Goal: Task Accomplishment & Management: Complete application form

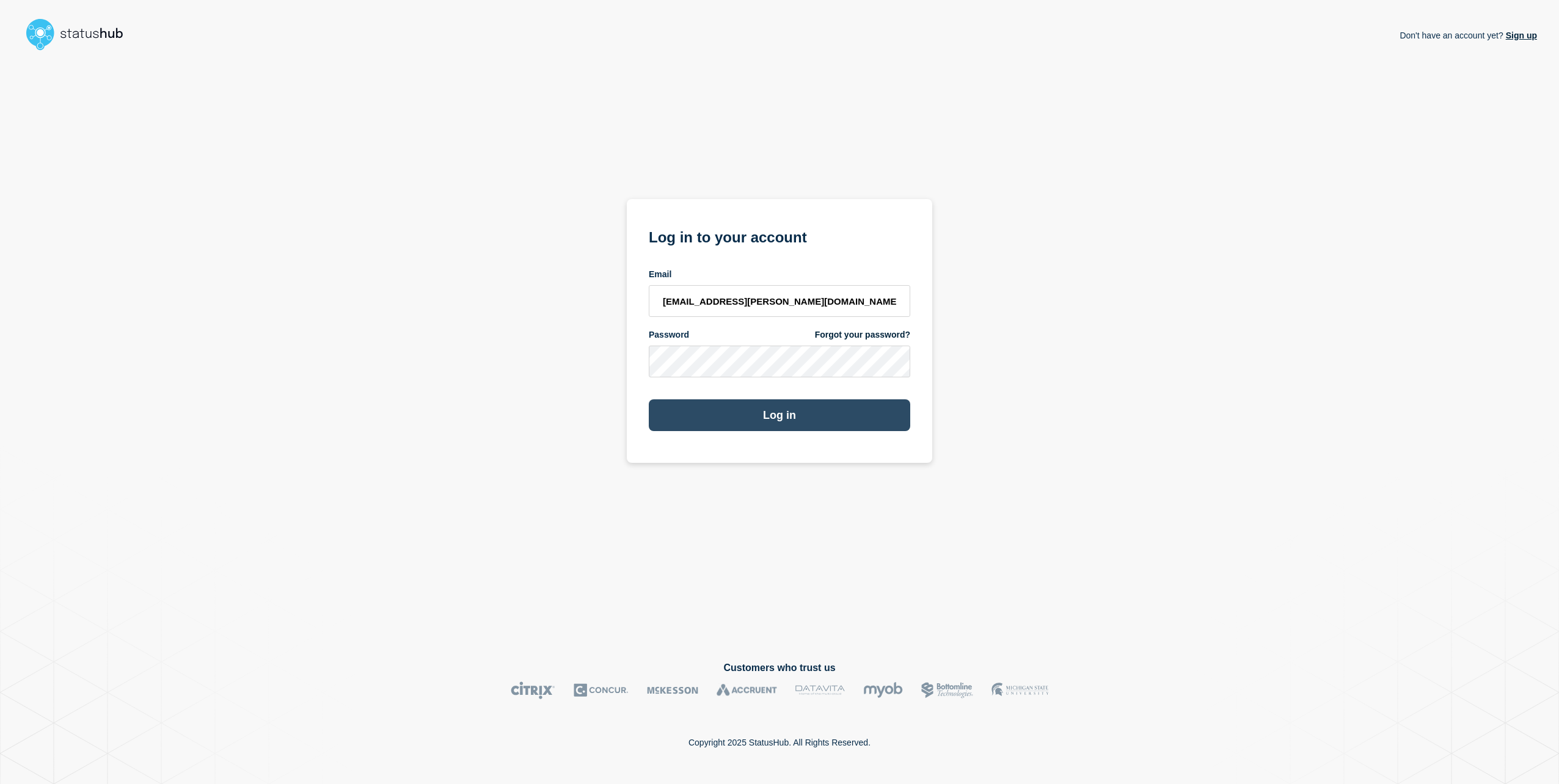
click at [768, 413] on button "Log in" at bounding box center [780, 415] width 261 height 32
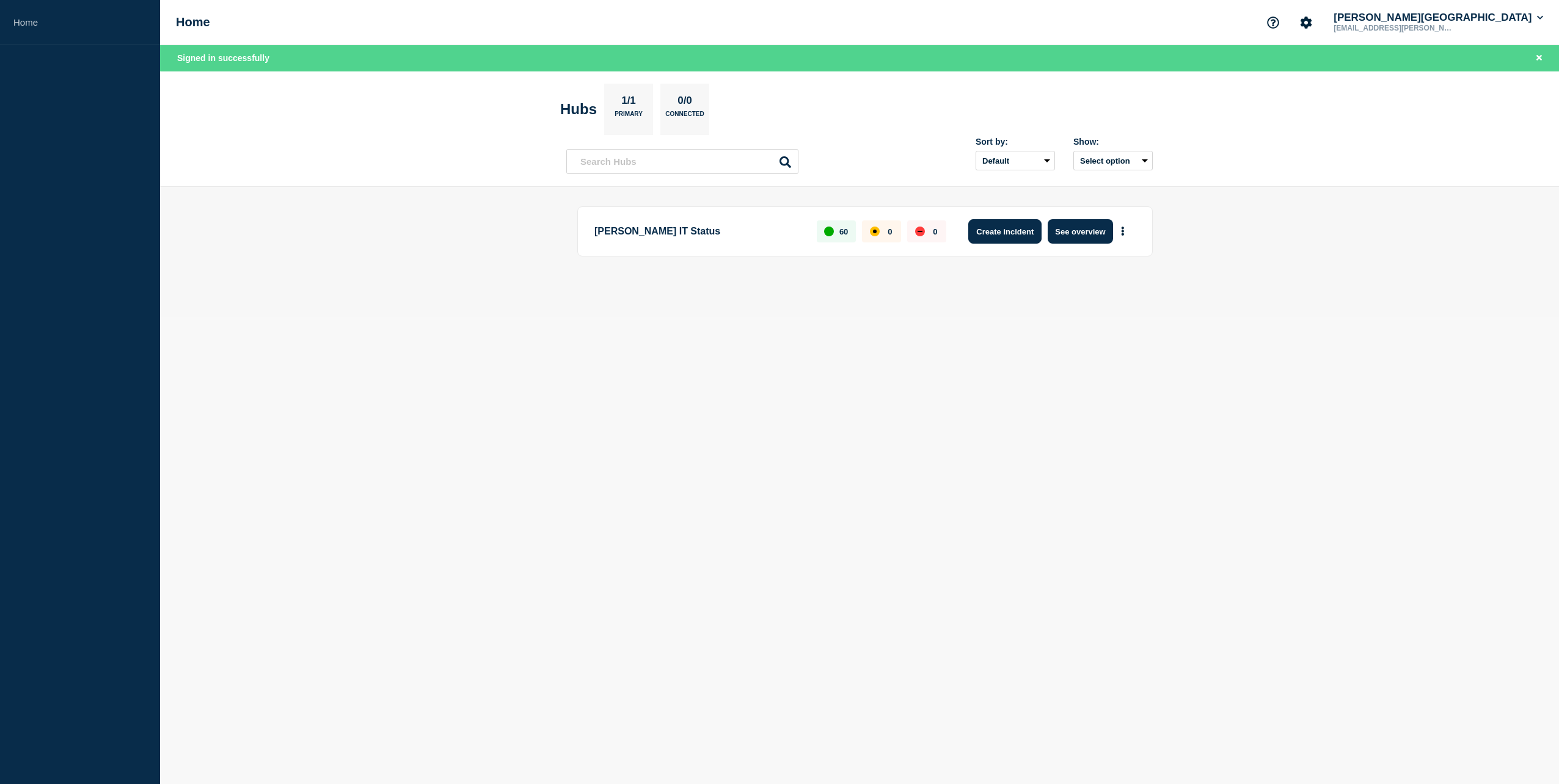
click at [1017, 231] on button "Create incident" at bounding box center [1005, 231] width 73 height 25
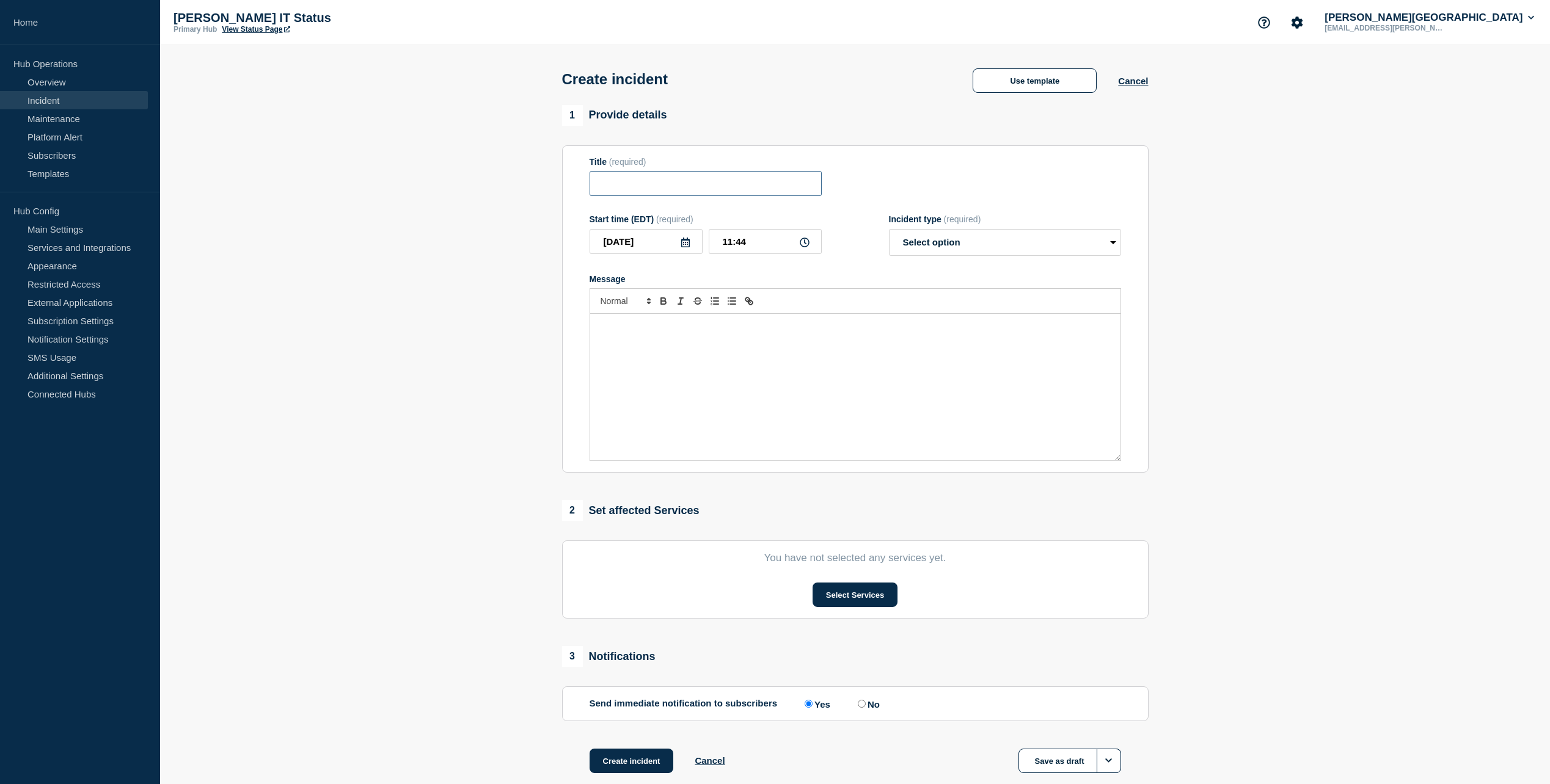
drag, startPoint x: 621, startPoint y: 182, endPoint x: 656, endPoint y: 169, distance: 37.3
click at [622, 182] on input "Title" at bounding box center [706, 183] width 232 height 25
click at [704, 187] on input "Internet Issus" at bounding box center [706, 183] width 232 height 25
type input "Internet Issues"
click at [687, 348] on div "Message" at bounding box center [855, 387] width 530 height 146
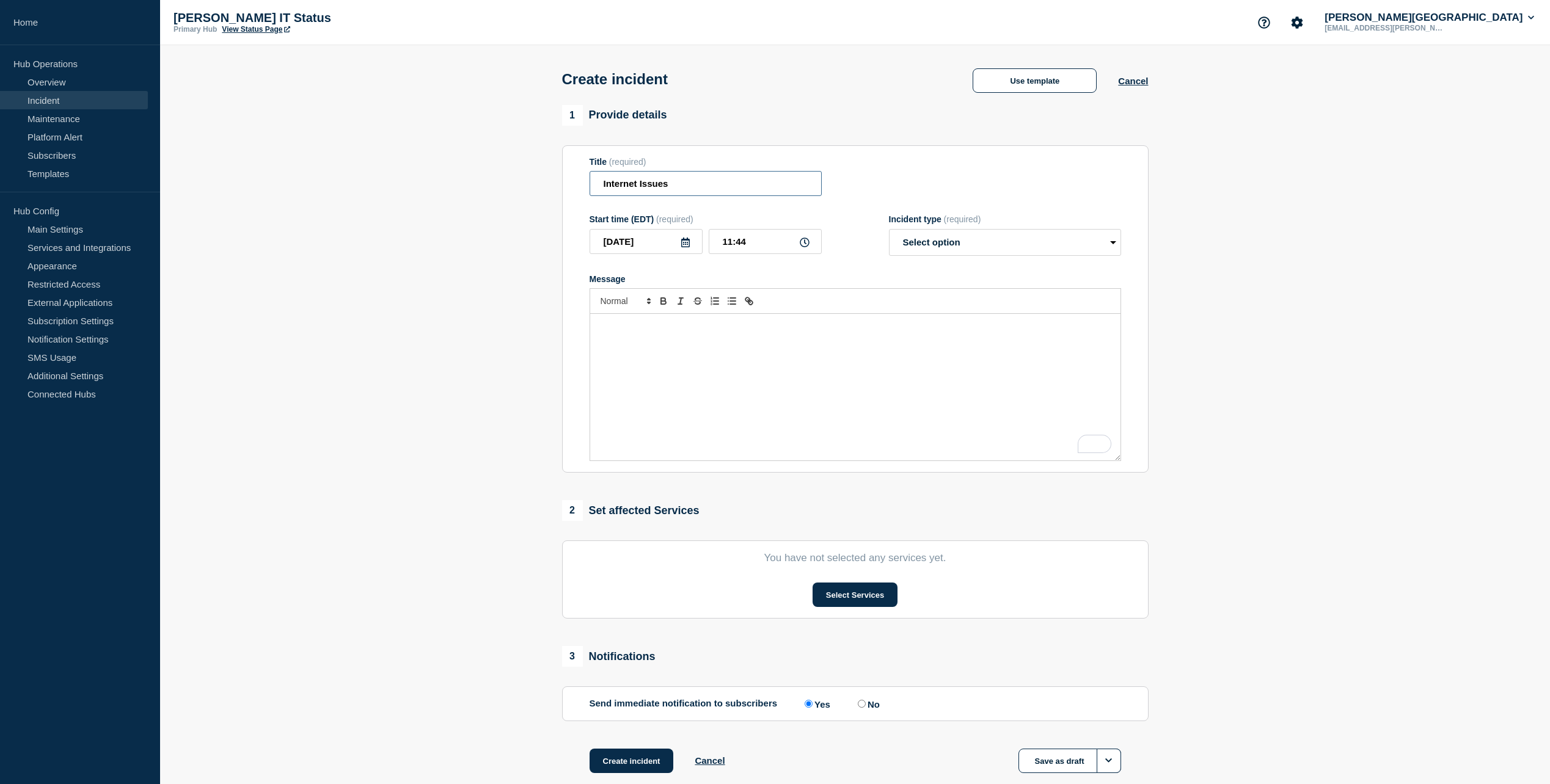
click at [704, 193] on input "Internet Issues" at bounding box center [706, 183] width 232 height 25
click at [703, 358] on div "To enrich screen reader interactions, please activate Accessibility in Grammarl…" at bounding box center [855, 387] width 530 height 146
click at [706, 356] on div "To enrich screen reader interactions, please activate Accessibility in Grammarl…" at bounding box center [855, 387] width 530 height 146
click at [677, 329] on p "IT Services has receibed reports that th Internet is not accessible on Main Cam…" at bounding box center [855, 327] width 512 height 11
click at [755, 329] on p "IT Services has received reports that th Internet is not accessible on Main Cam…" at bounding box center [855, 327] width 512 height 11
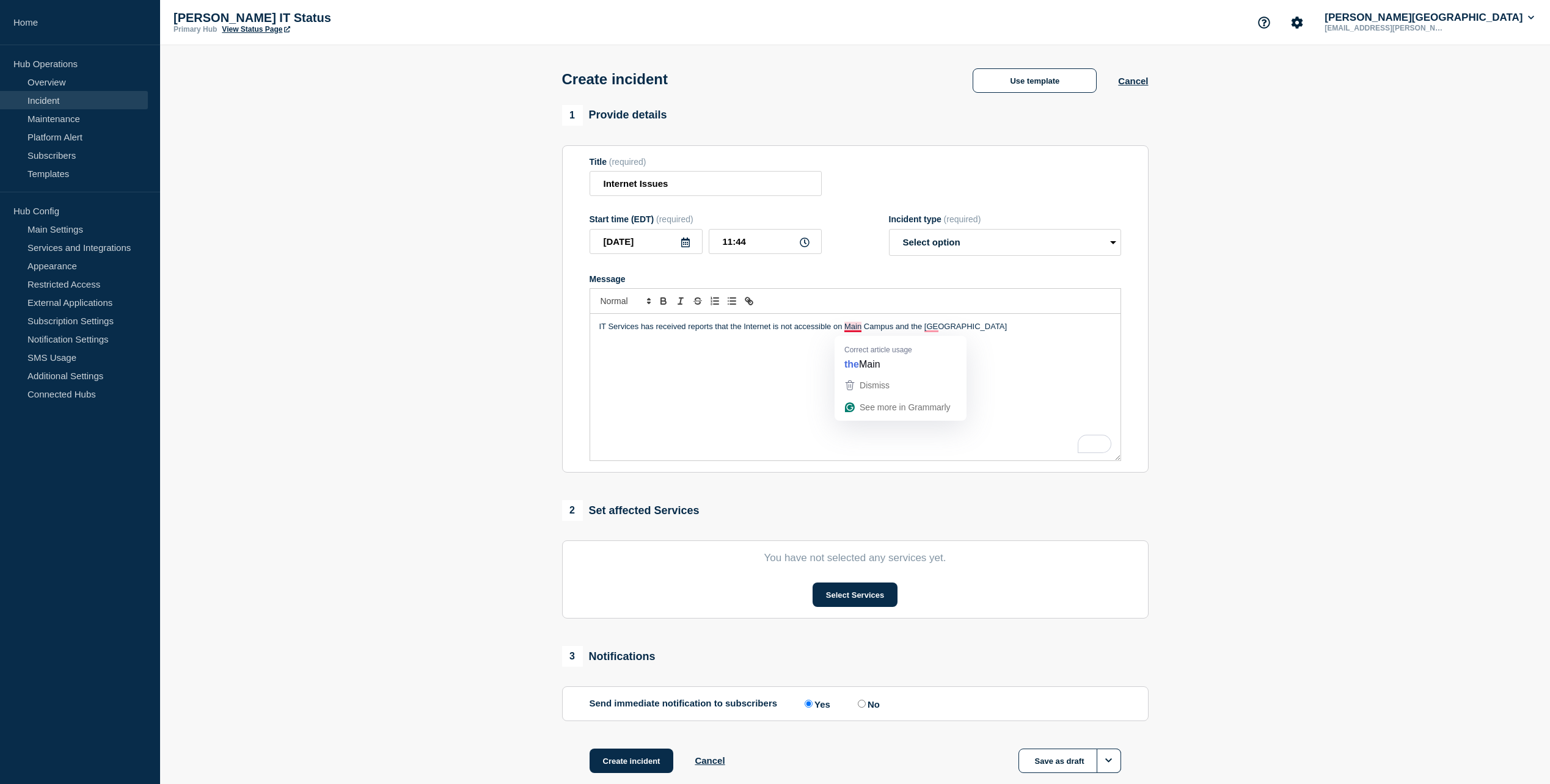
click at [858, 328] on p "IT Services has received reports that the Internet is not accessible on Main Ca…" at bounding box center [855, 327] width 512 height 11
click at [1052, 387] on div "IT Services has received reports that the Internet is not accessible on Main Ca…" at bounding box center [855, 387] width 530 height 146
click at [934, 329] on p "IT Services has received reports that the Internet is not accessible on Main Ca…" at bounding box center [855, 327] width 512 height 11
click at [1002, 333] on p "IT Services has received reports that the Internet is not accessible on Main Ca…" at bounding box center [855, 327] width 512 height 11
click at [873, 355] on div "IT Services has received reports that the Internet is not accessible on Main Ca…" at bounding box center [855, 387] width 530 height 146
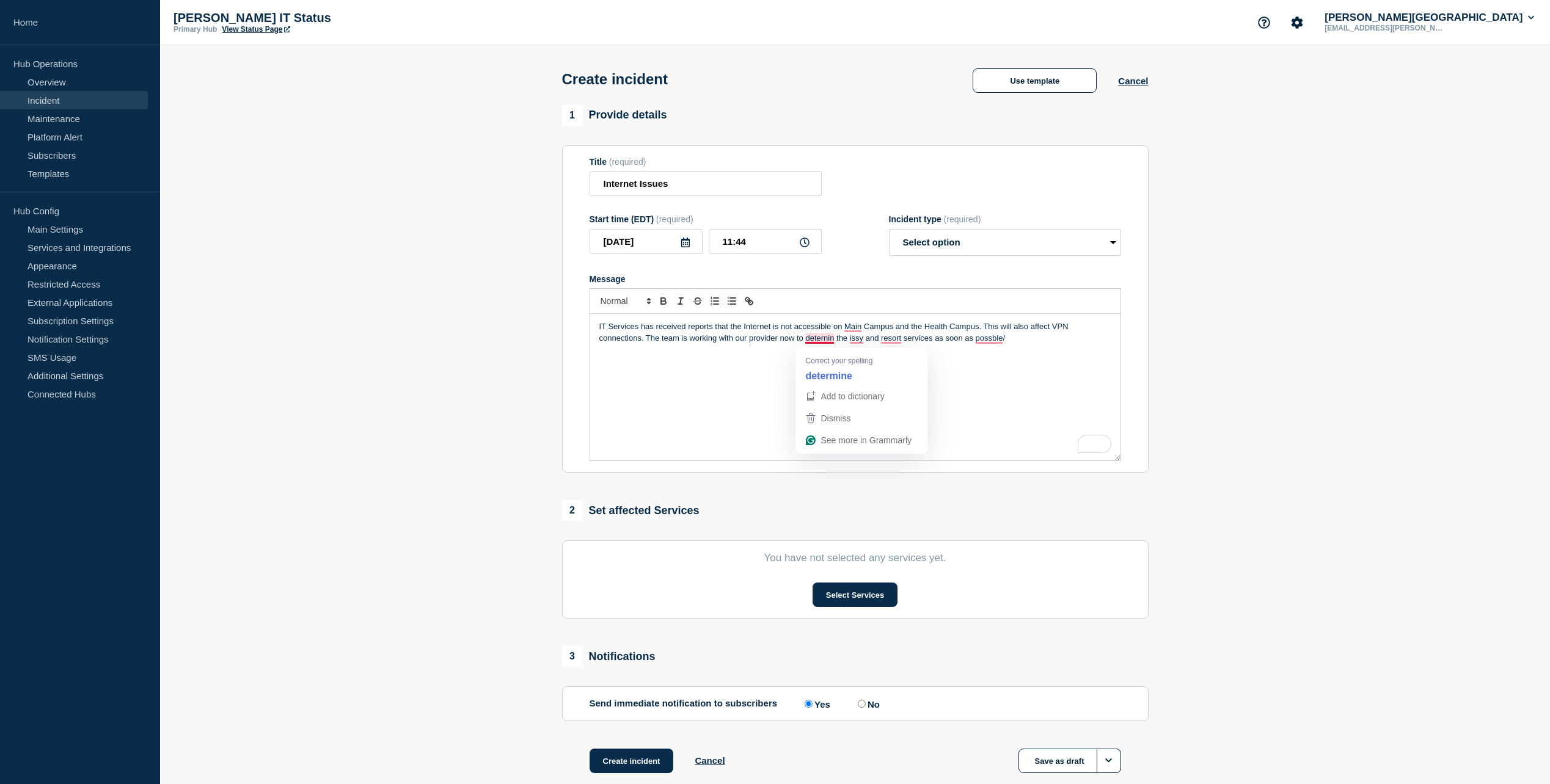
click at [822, 344] on p "IT Services has received reports that the Internet is not accessible on Main Ca…" at bounding box center [855, 333] width 512 height 23
click at [864, 340] on p "IT Services has received reports that the Internet is not accessible on Main Ca…" at bounding box center [855, 333] width 512 height 23
click at [856, 340] on p "IT Services has received reports that the Internet is not accessible on Main Ca…" at bounding box center [855, 333] width 512 height 23
click at [906, 340] on p "IT Services has received reports that the Internet is not accessible on Main Ca…" at bounding box center [855, 333] width 512 height 23
click at [902, 342] on p "IT Services has received reports that the Internet is not accessible on Main Ca…" at bounding box center [855, 333] width 512 height 23
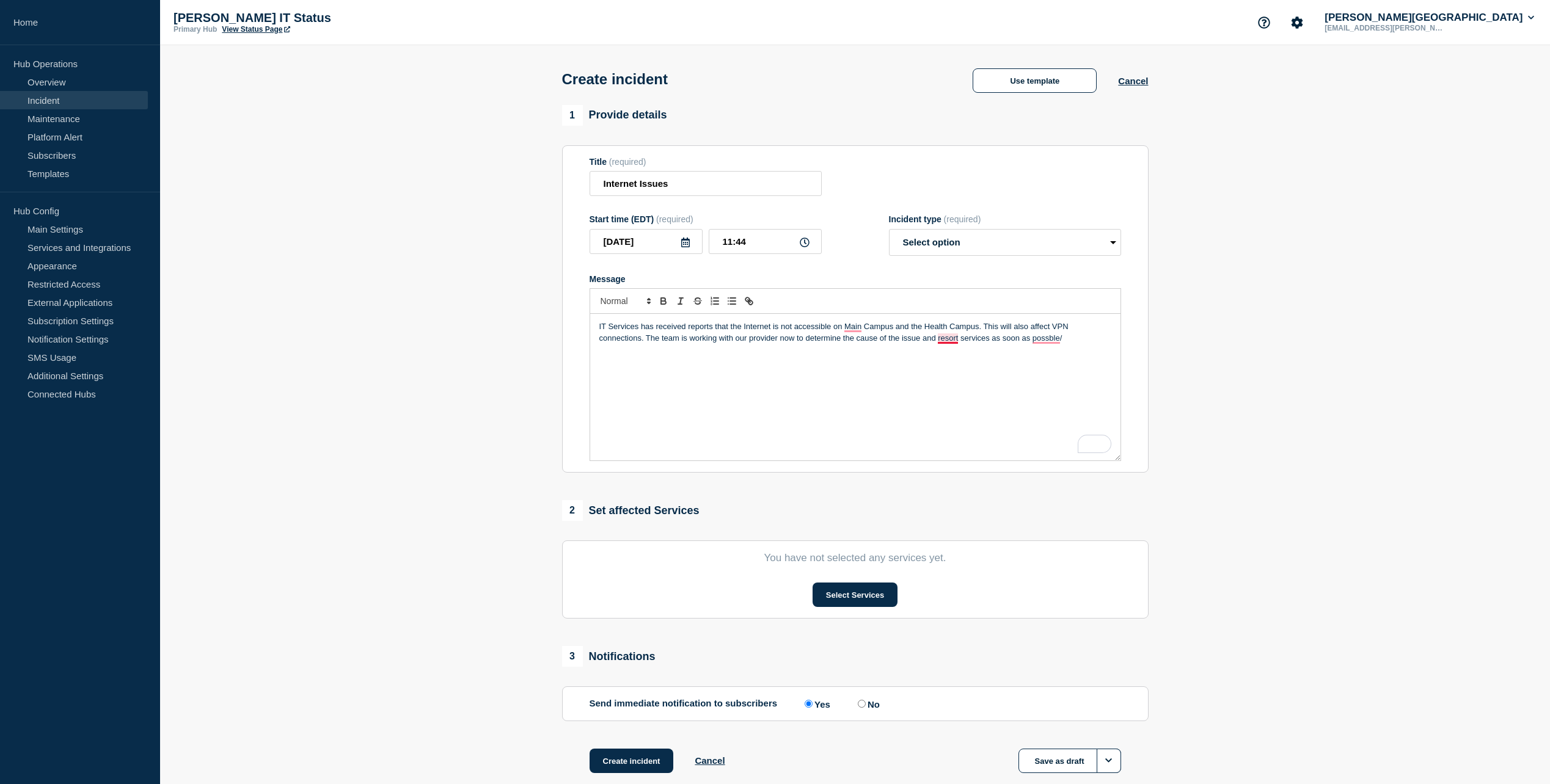
click at [949, 344] on p "IT Services has received reports that the Internet is not accessible on Main Ca…" at bounding box center [855, 333] width 512 height 23
click at [1055, 341] on p "IT Services has received reports that the Internet is not accessible on Main Ca…" at bounding box center [855, 333] width 512 height 23
click at [940, 342] on p "IT Services has received reports that the Internet is not accessible on Main Ca…" at bounding box center [855, 333] width 512 height 23
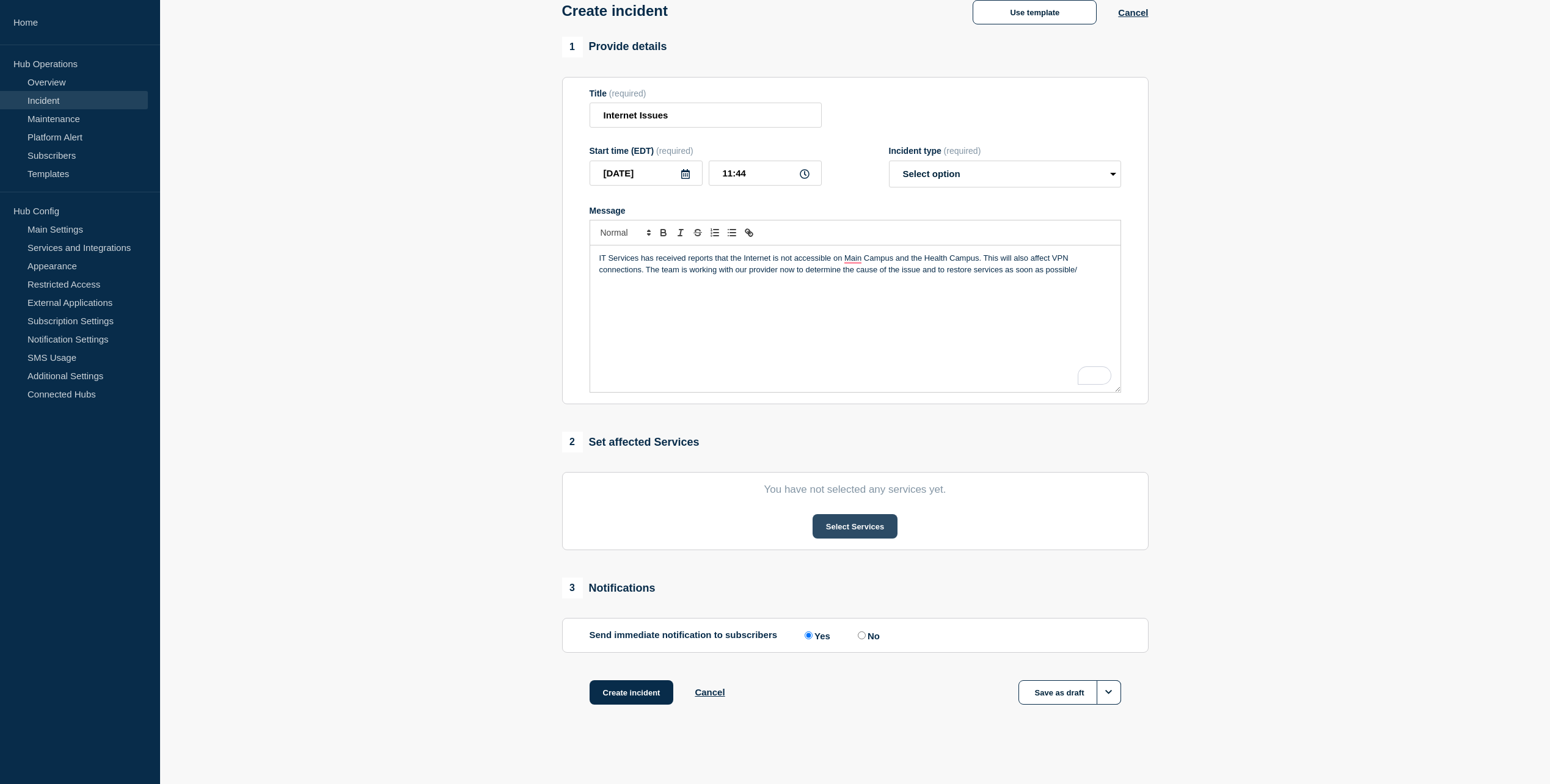
click at [859, 521] on button "Select Services" at bounding box center [855, 526] width 85 height 25
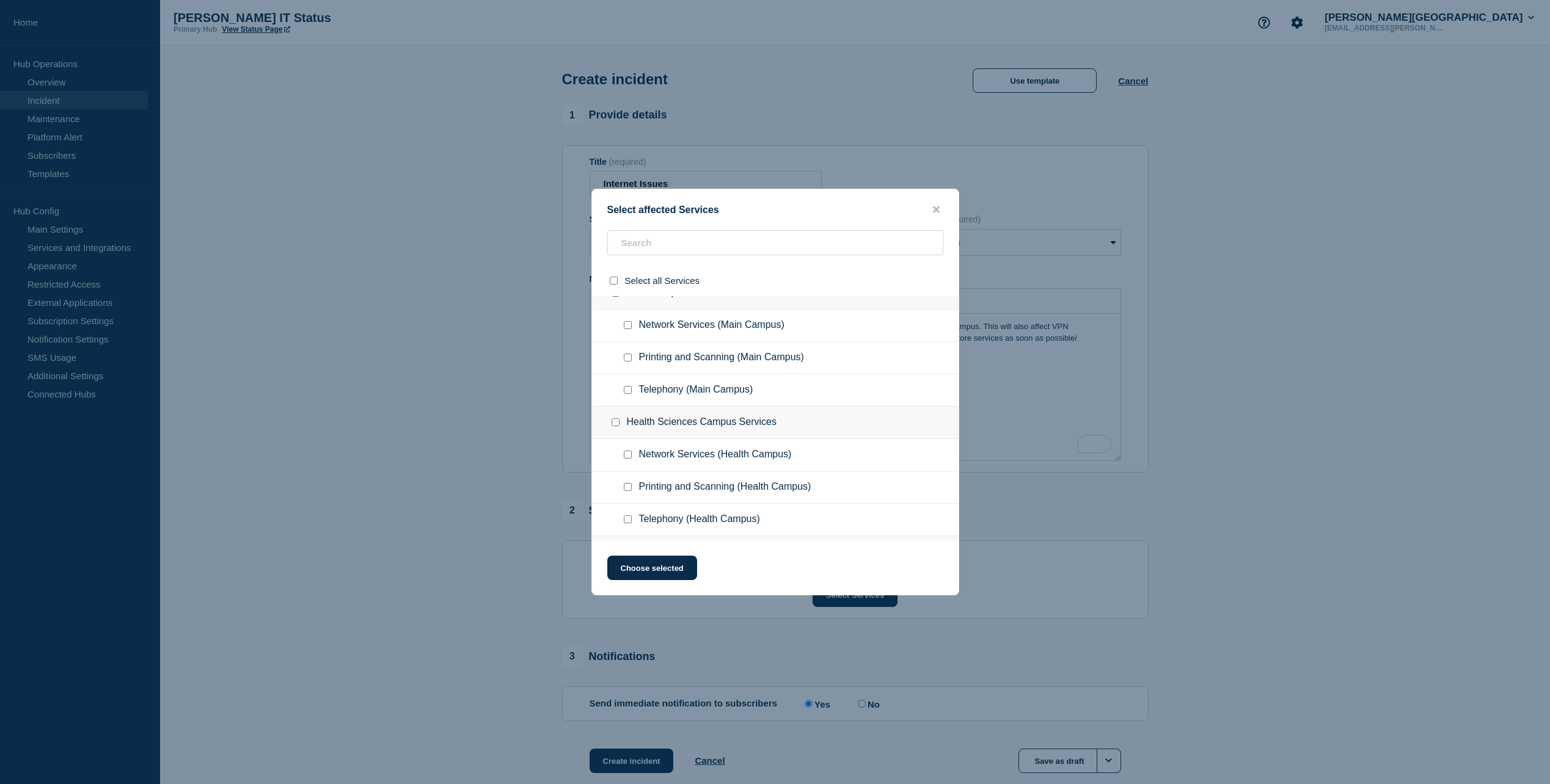
scroll to position [1772, 0]
click at [625, 387] on input "Network Services (Main Campus) checkbox" at bounding box center [628, 387] width 8 height 8
checkbox input "true"
click at [630, 453] on input "Network Services (Health Campus) checkbox" at bounding box center [628, 454] width 8 height 8
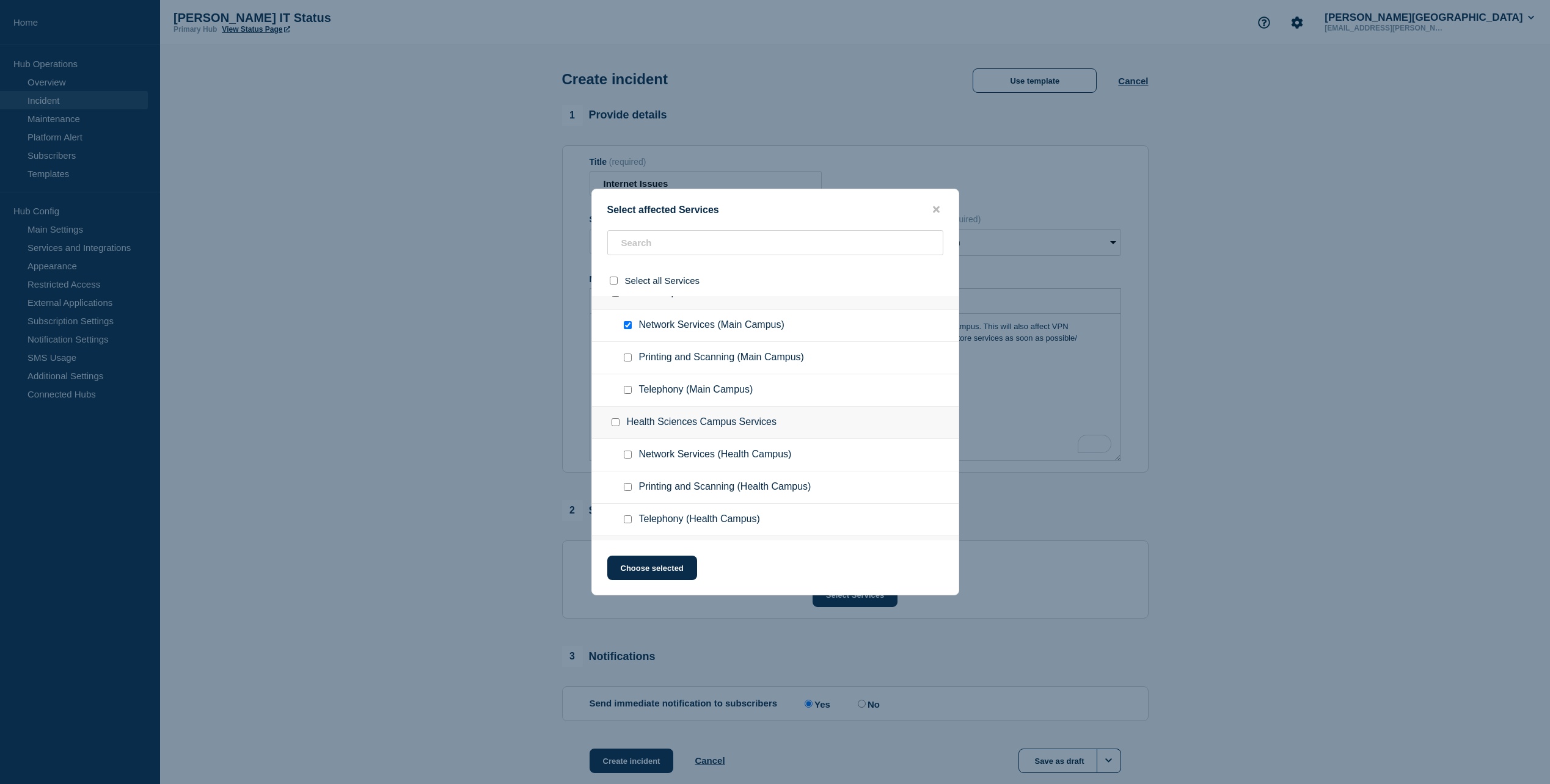
checkbox input "true"
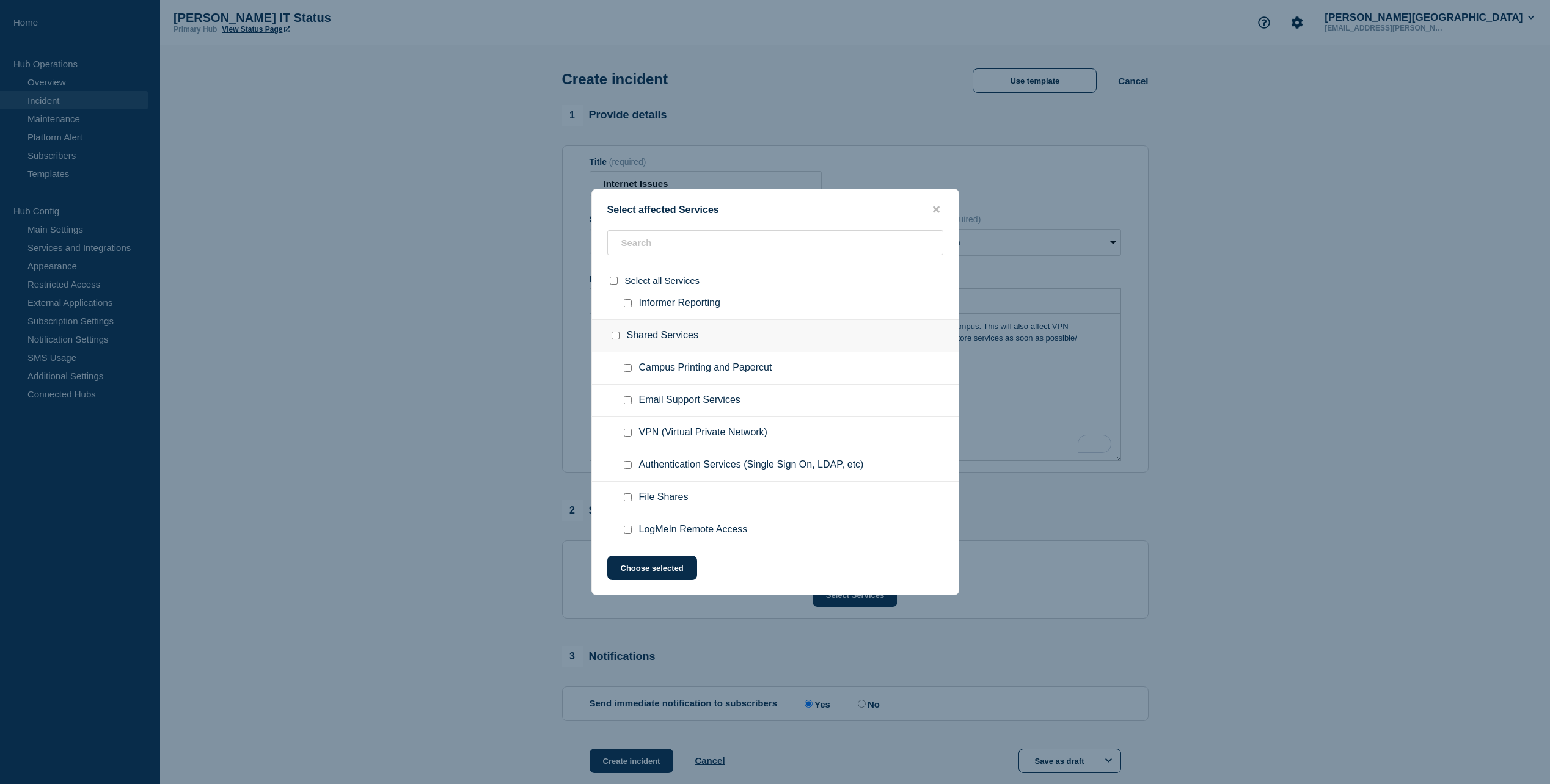
scroll to position [1405, 0]
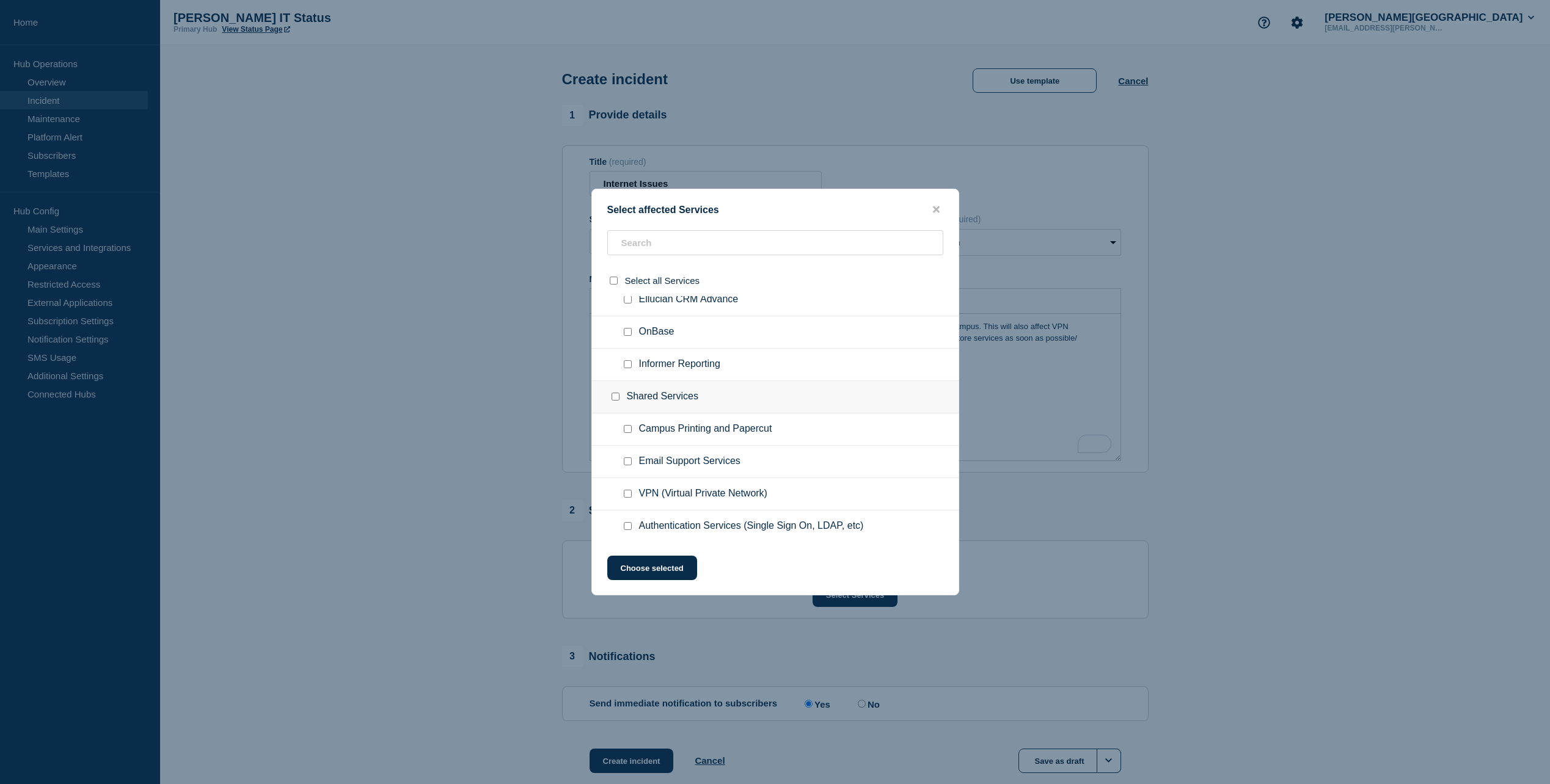
click at [627, 495] on input "VPN (Virtual Private Network) checkbox" at bounding box center [628, 493] width 8 height 8
checkbox input "true"
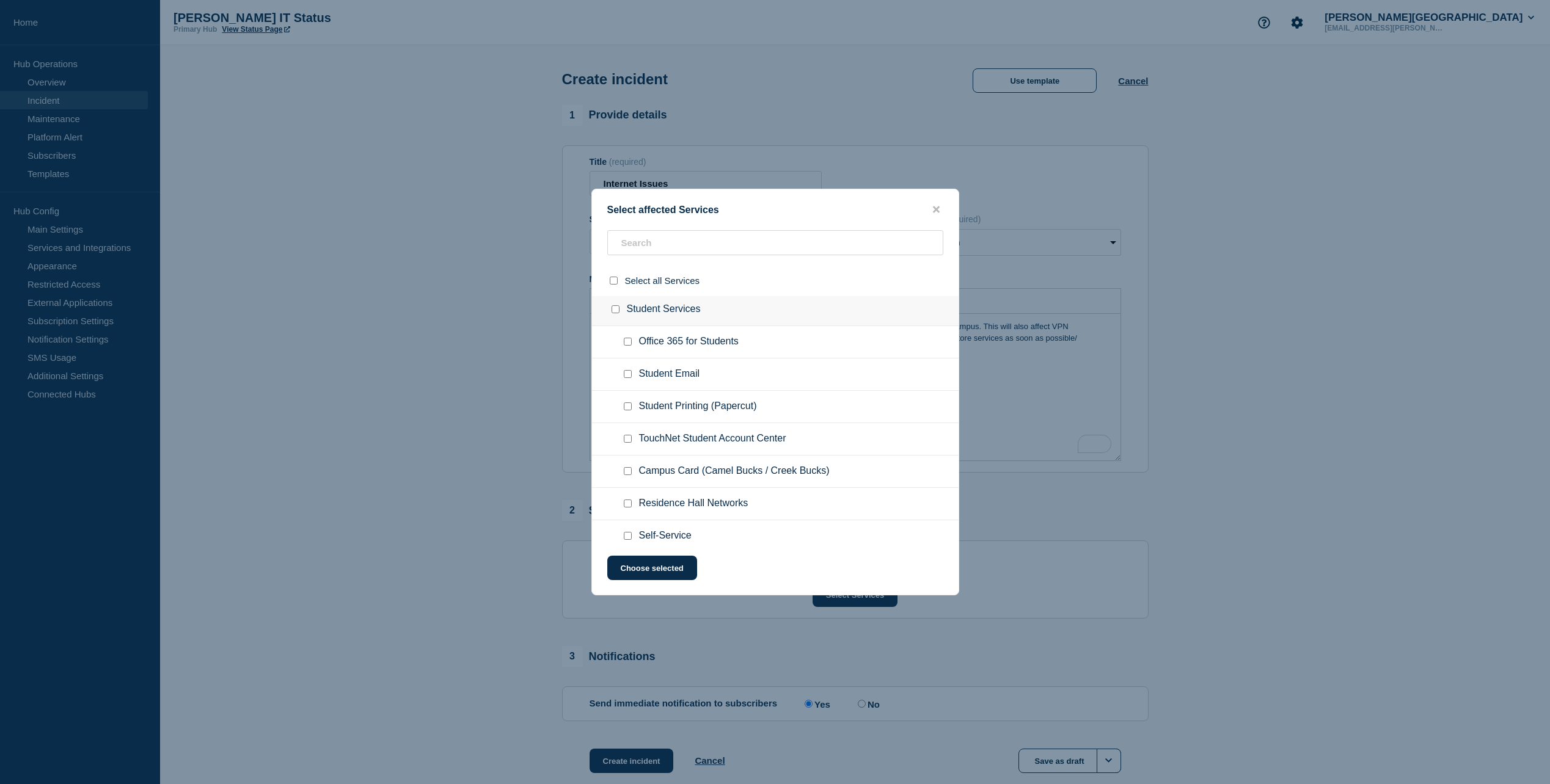
scroll to position [0, 0]
click at [639, 570] on button "Choose selected" at bounding box center [653, 567] width 90 height 25
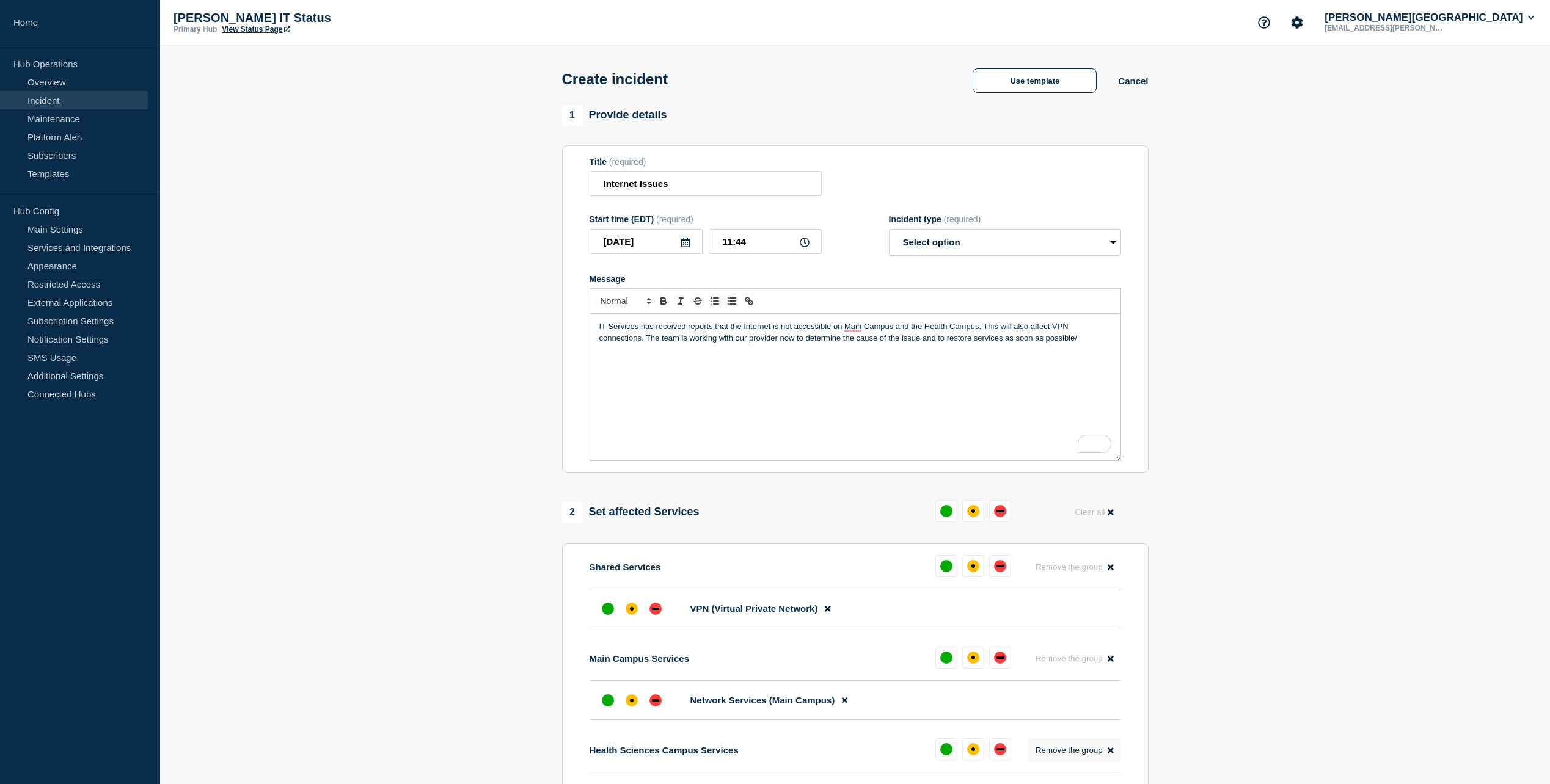
scroll to position [184, 0]
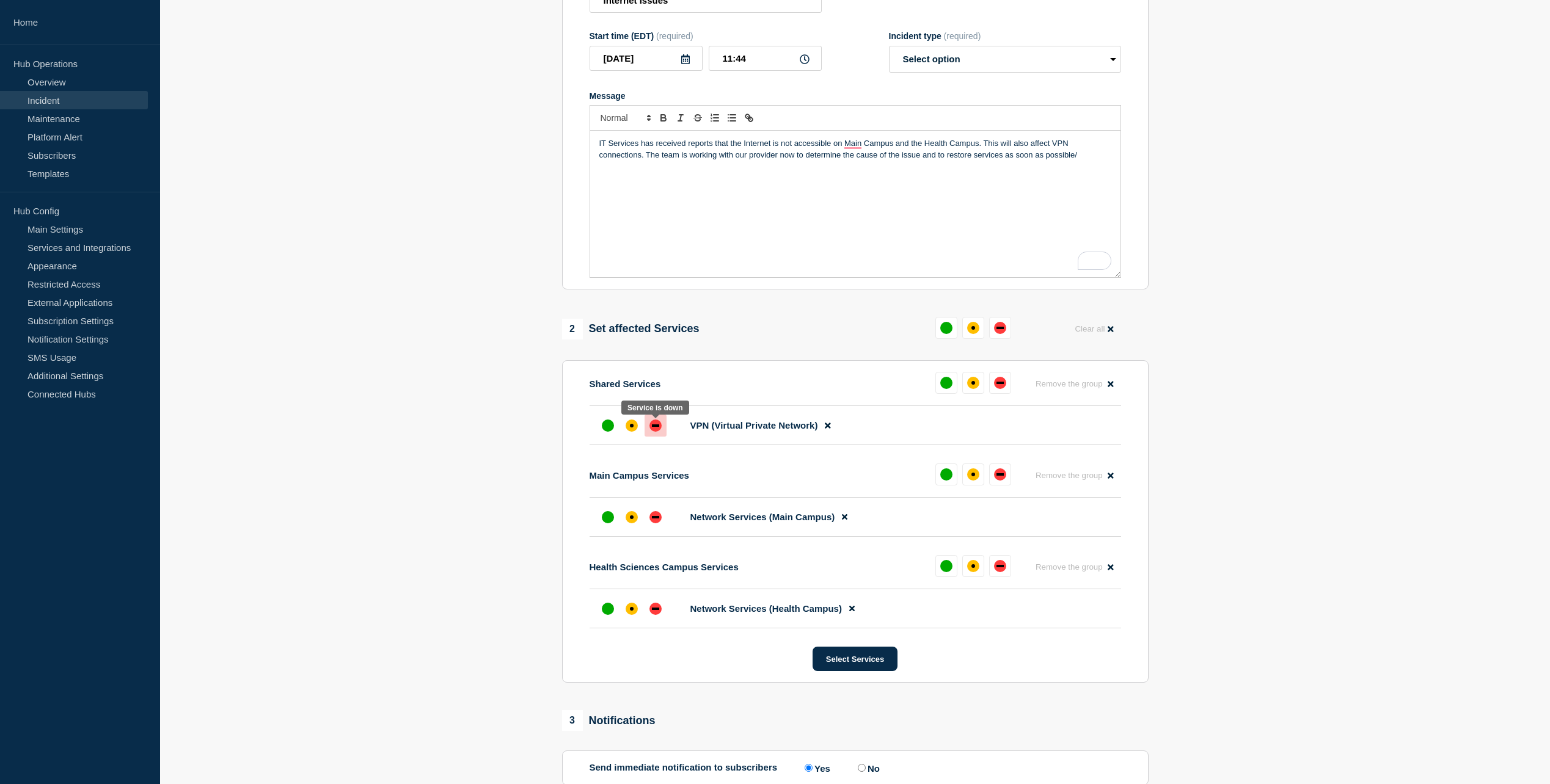
click at [658, 427] on div "down" at bounding box center [655, 426] width 7 height 3
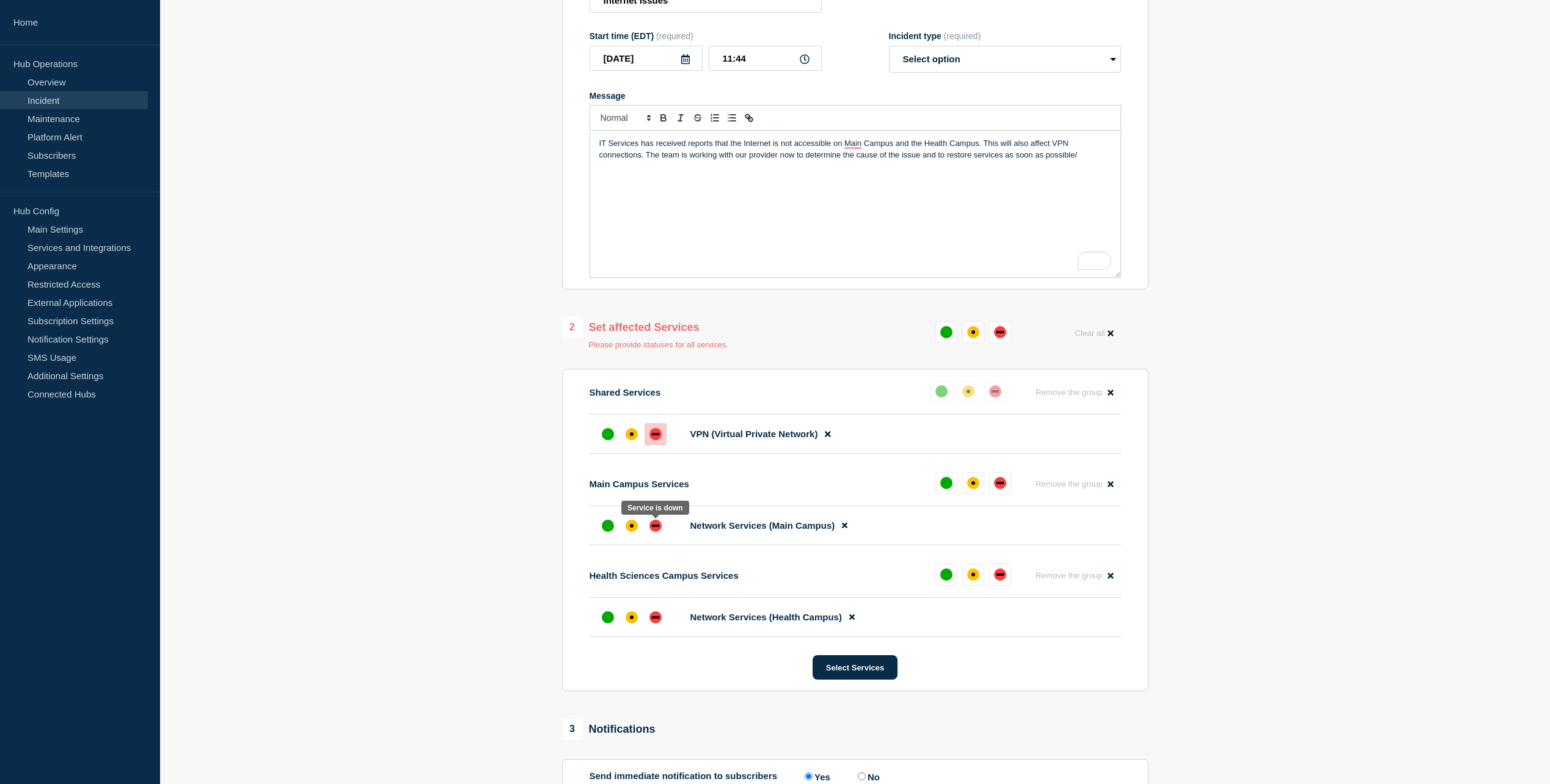
drag, startPoint x: 658, startPoint y: 525, endPoint x: 657, endPoint y: 567, distance: 42.0
click at [657, 526] on div "down" at bounding box center [655, 525] width 12 height 12
click at [654, 622] on div "down" at bounding box center [655, 617] width 12 height 12
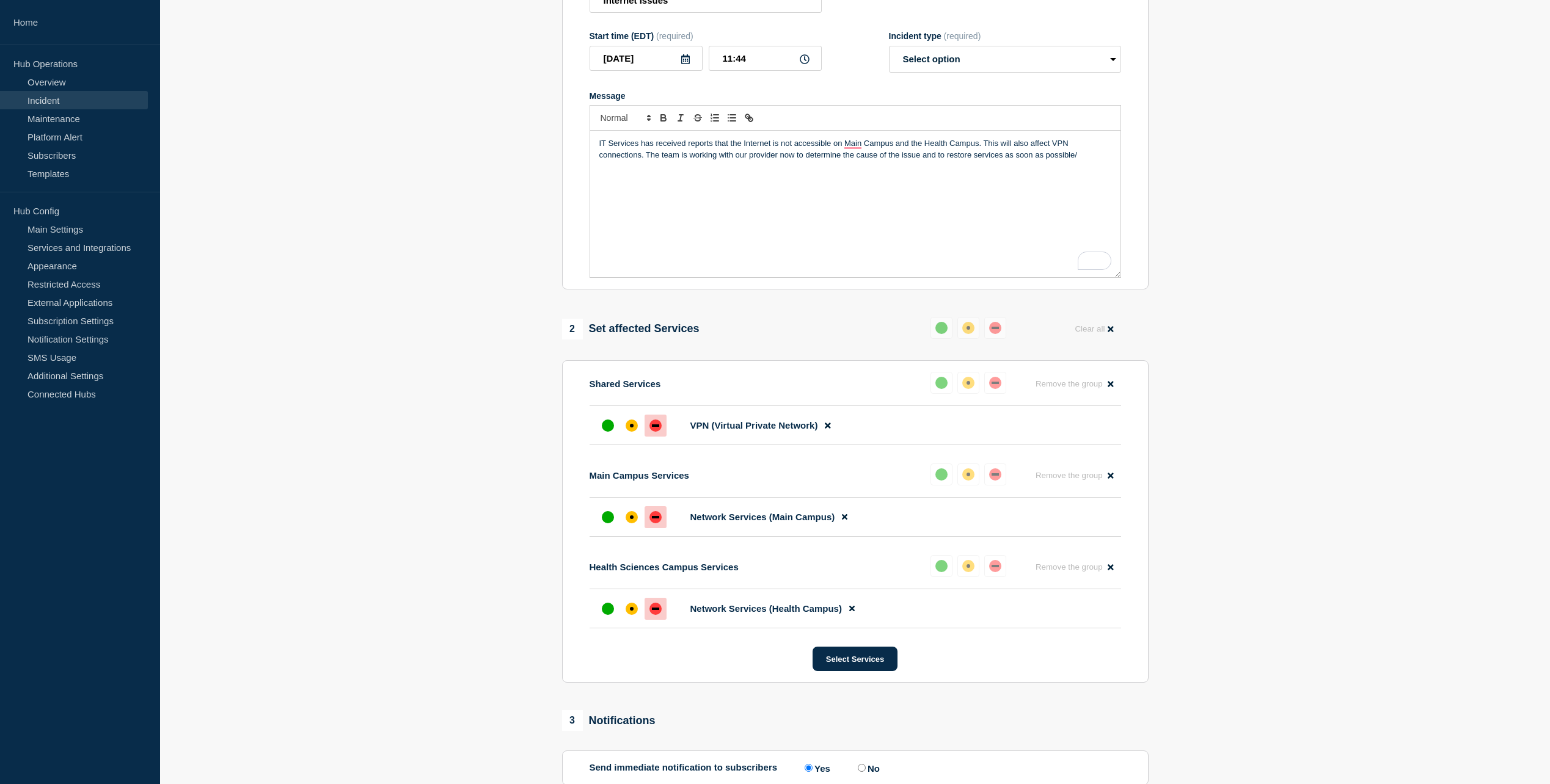
scroll to position [319, 0]
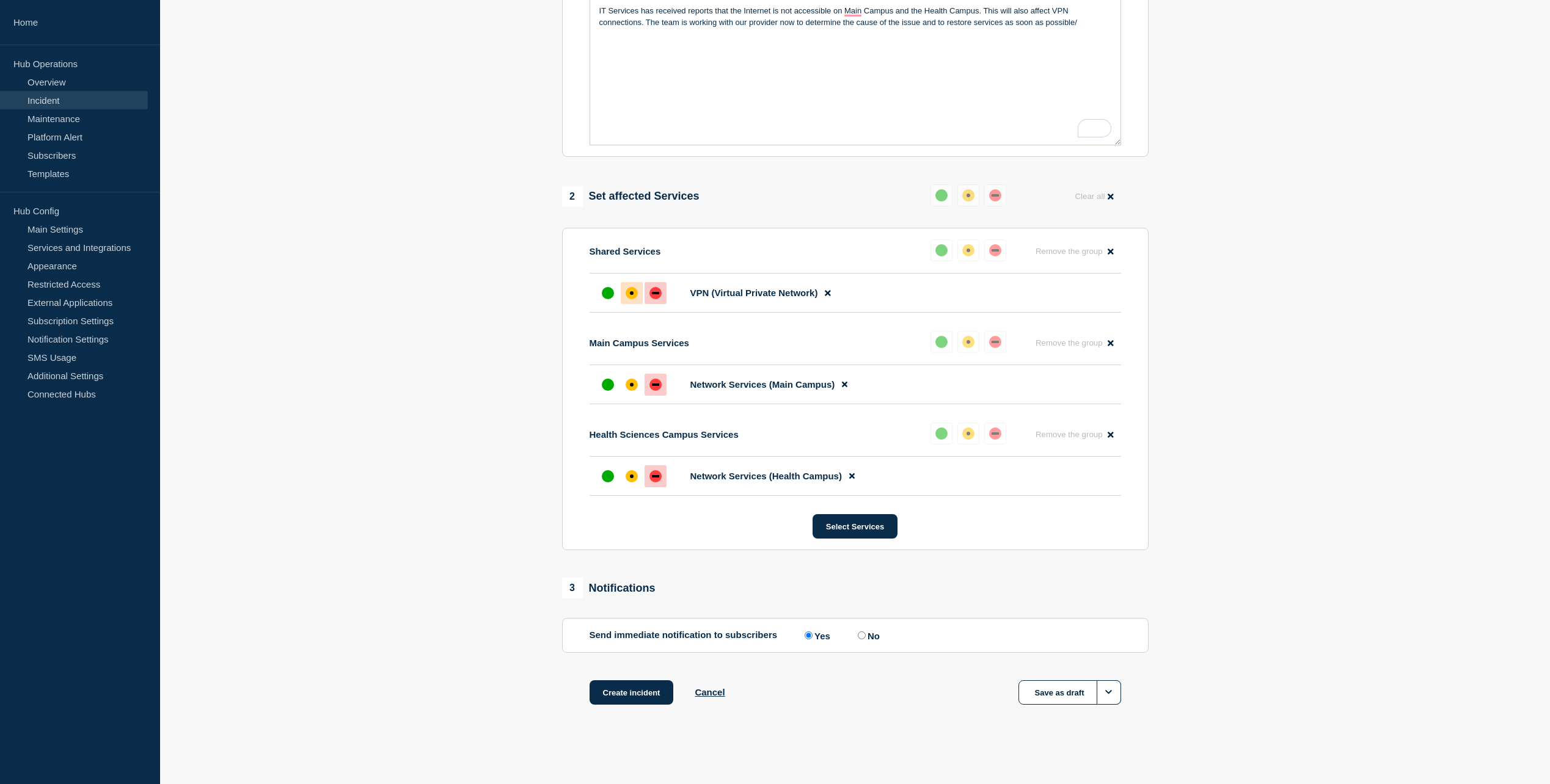
click at [633, 292] on div "affected" at bounding box center [632, 293] width 4 height 4
click at [630, 387] on div "affected" at bounding box center [632, 385] width 12 height 12
click at [634, 475] on div "affected" at bounding box center [632, 476] width 12 height 12
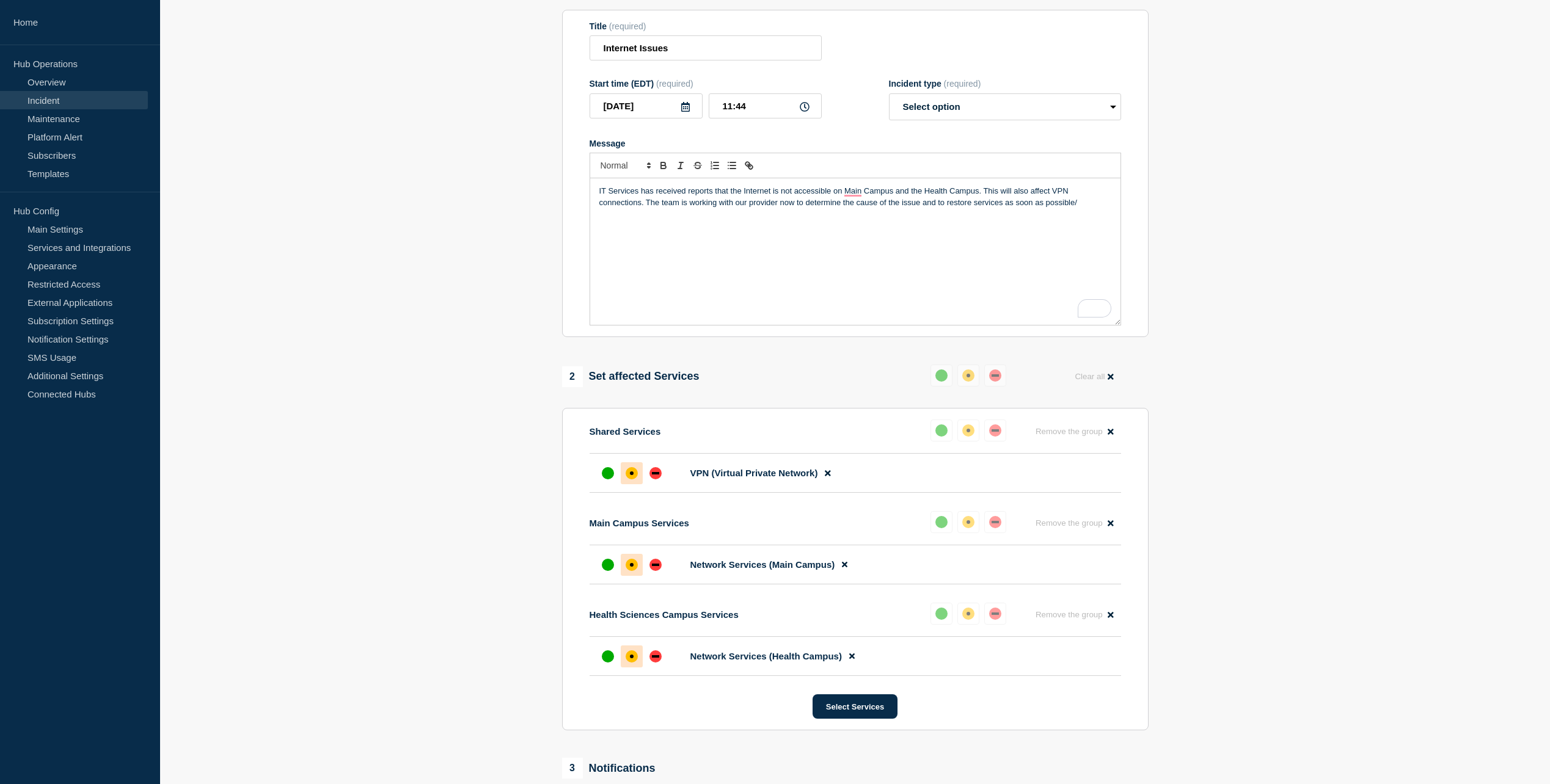
scroll to position [0, 0]
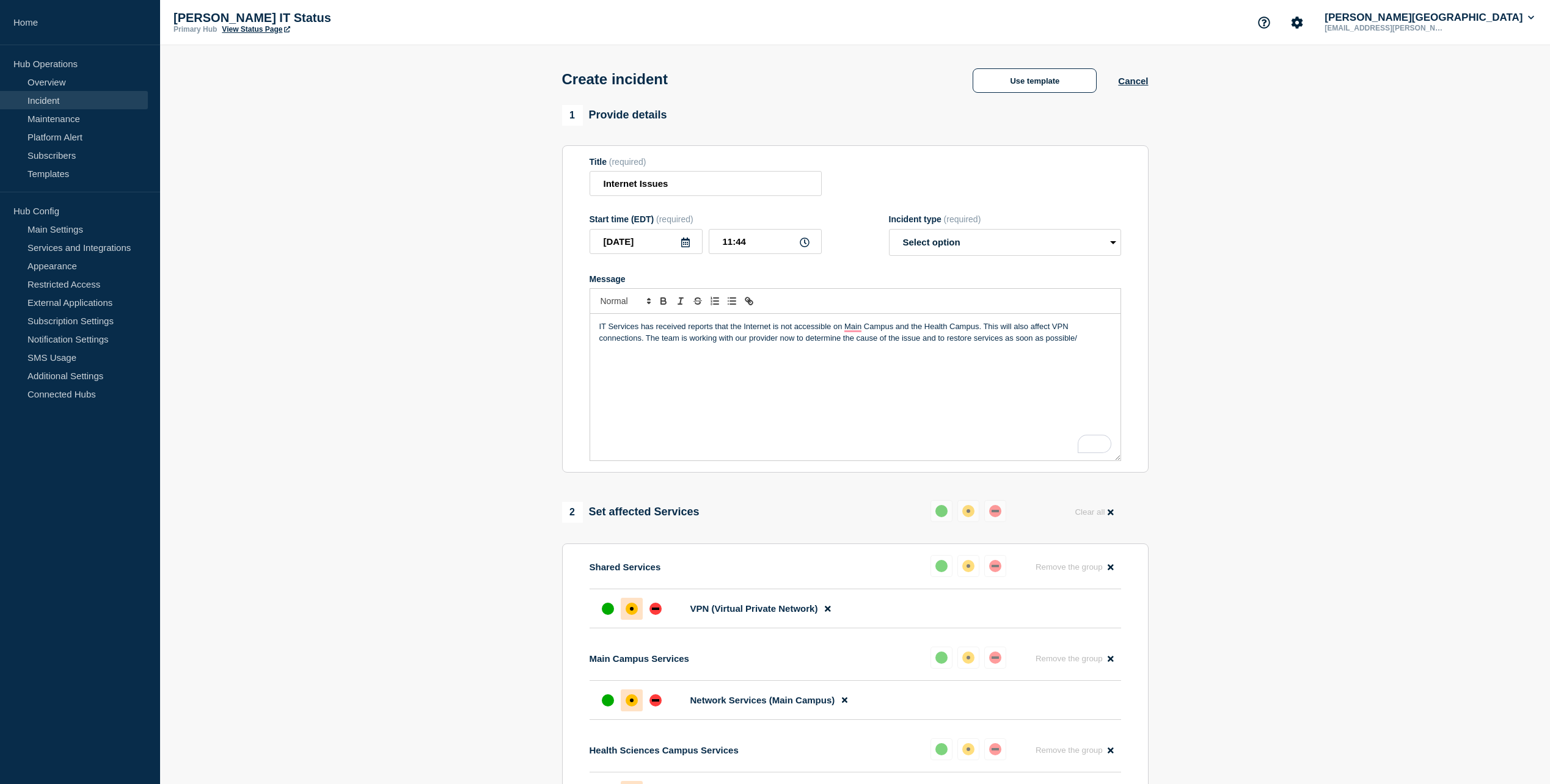
click at [1088, 337] on p "IT Services has received reports that the Internet is not accessible on Main Ca…" at bounding box center [855, 333] width 512 height 23
click at [1094, 338] on p "IT Services has received reports that the Internet is not accessible on Main Ca…" at bounding box center [855, 333] width 512 height 23
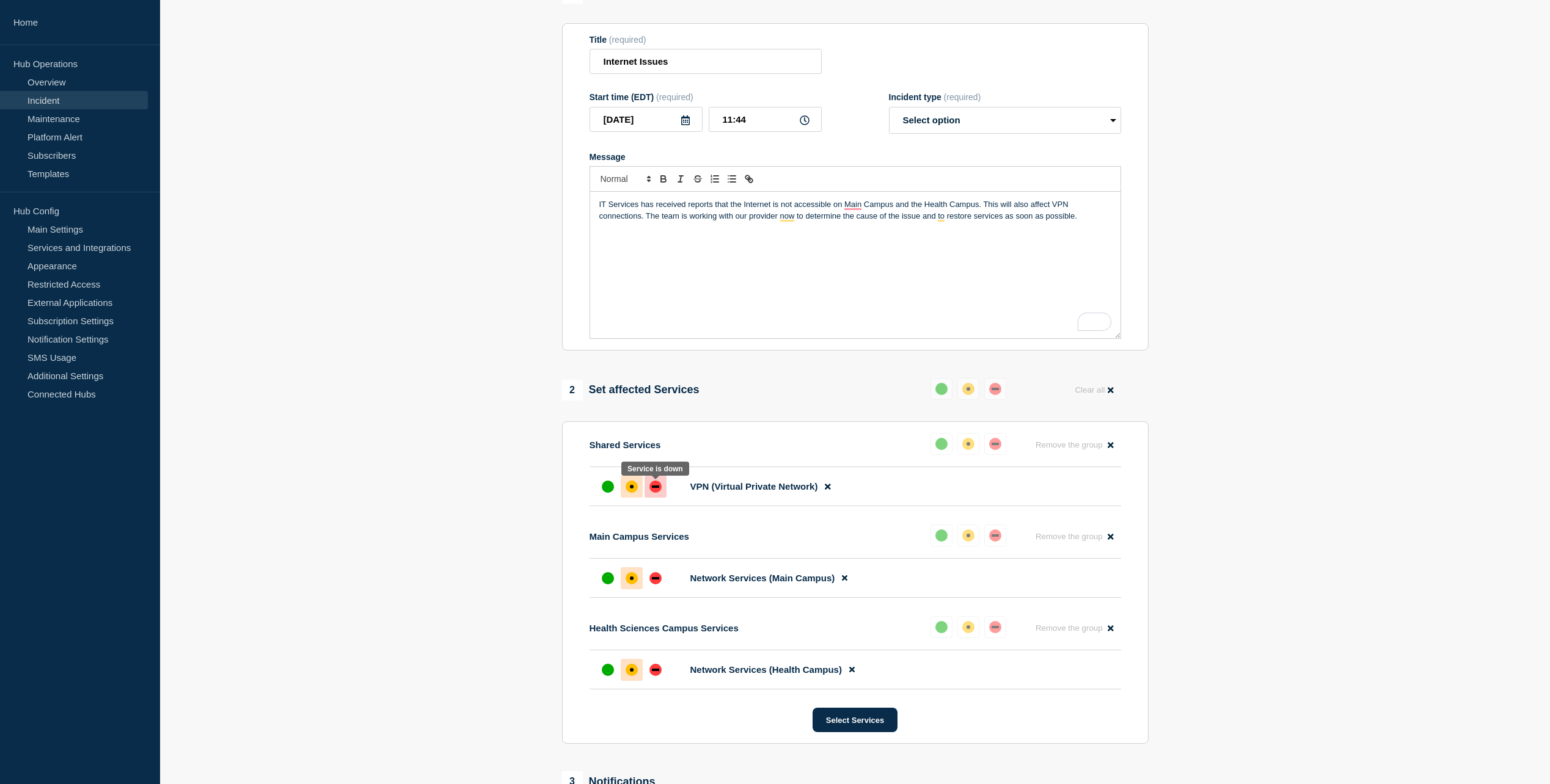
click at [657, 488] on div "down" at bounding box center [655, 487] width 7 height 3
click at [649, 584] on div at bounding box center [655, 578] width 22 height 22
drag, startPoint x: 656, startPoint y: 677, endPoint x: 665, endPoint y: 630, distance: 47.9
click at [656, 676] on div "down" at bounding box center [655, 670] width 12 height 12
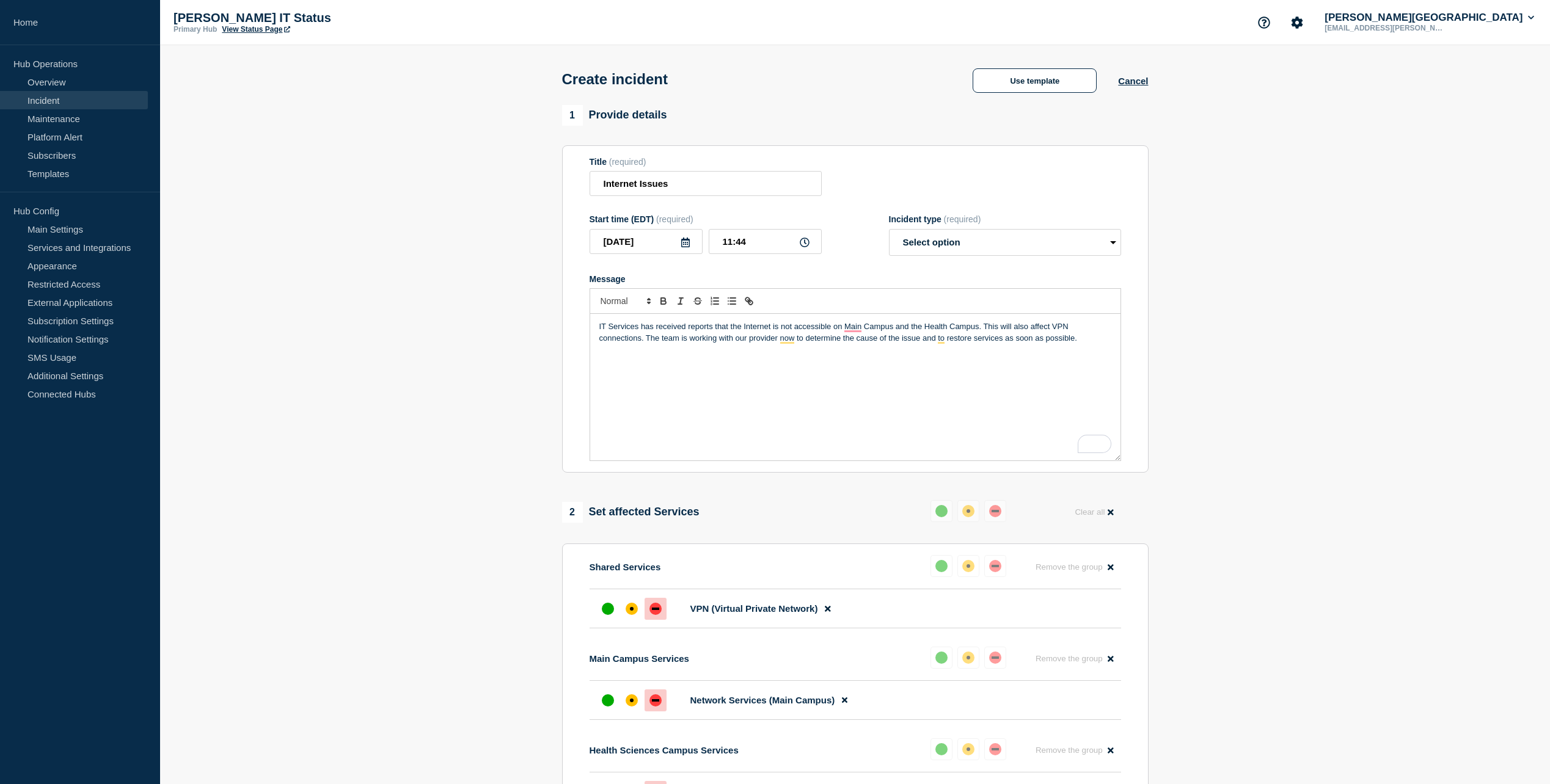
scroll to position [184, 0]
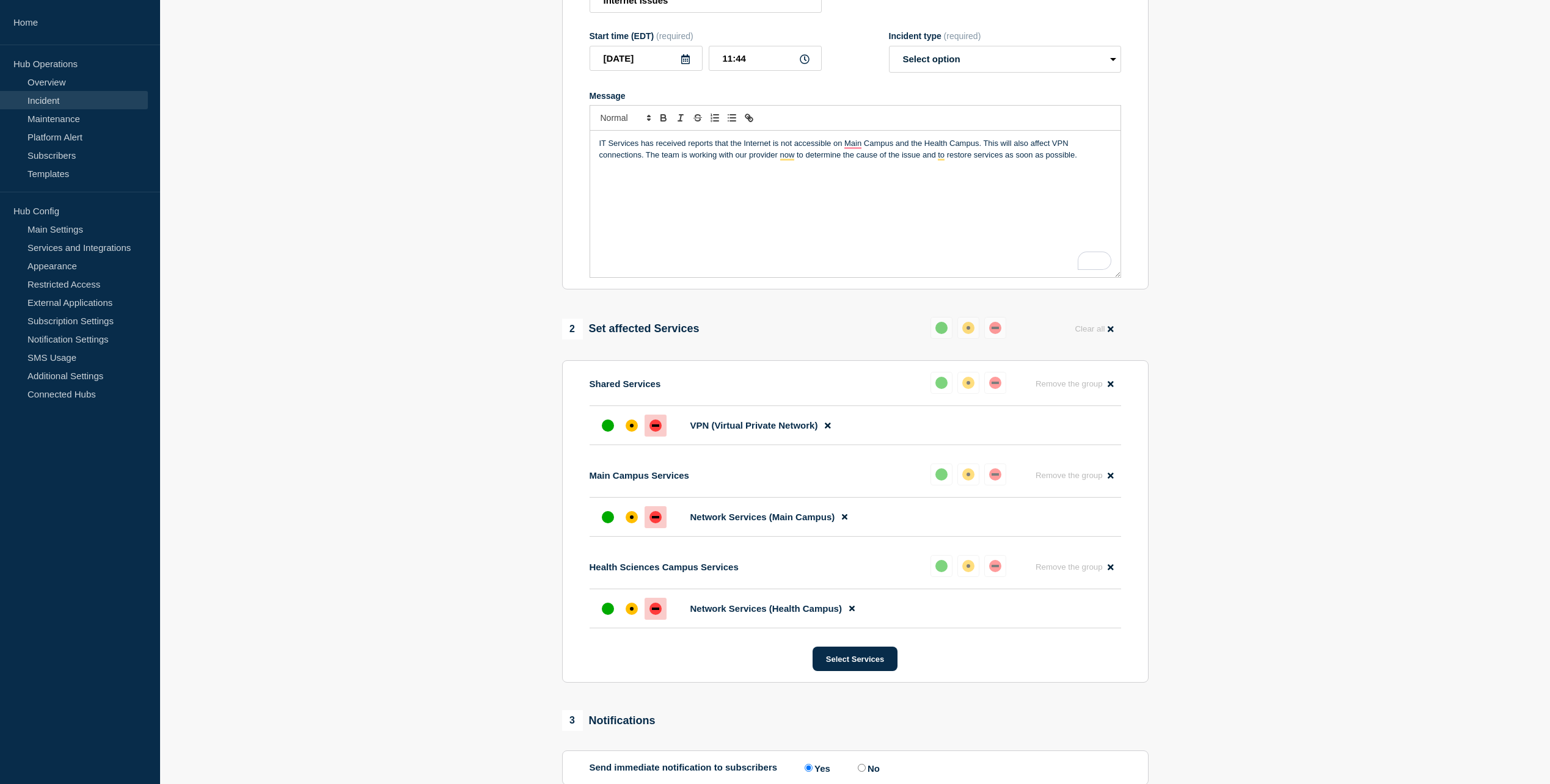
click at [1088, 157] on p "IT Services has received reports that the Internet is not accessible on Main Ca…" at bounding box center [855, 149] width 512 height 23
click at [1094, 159] on p "IT Services has received reports that the Internet is not accessible on Main Ca…" at bounding box center [855, 154] width 512 height 34
click at [814, 166] on p "IT Services has received reports that the Internet is not accessible on Main Ca…" at bounding box center [855, 154] width 512 height 34
drag, startPoint x: 909, startPoint y: 167, endPoint x: 785, endPoint y: 175, distance: 124.3
click at [785, 175] on div "IT Services has received reports that the Internet is not accessible on Main Ca…" at bounding box center [855, 204] width 530 height 146
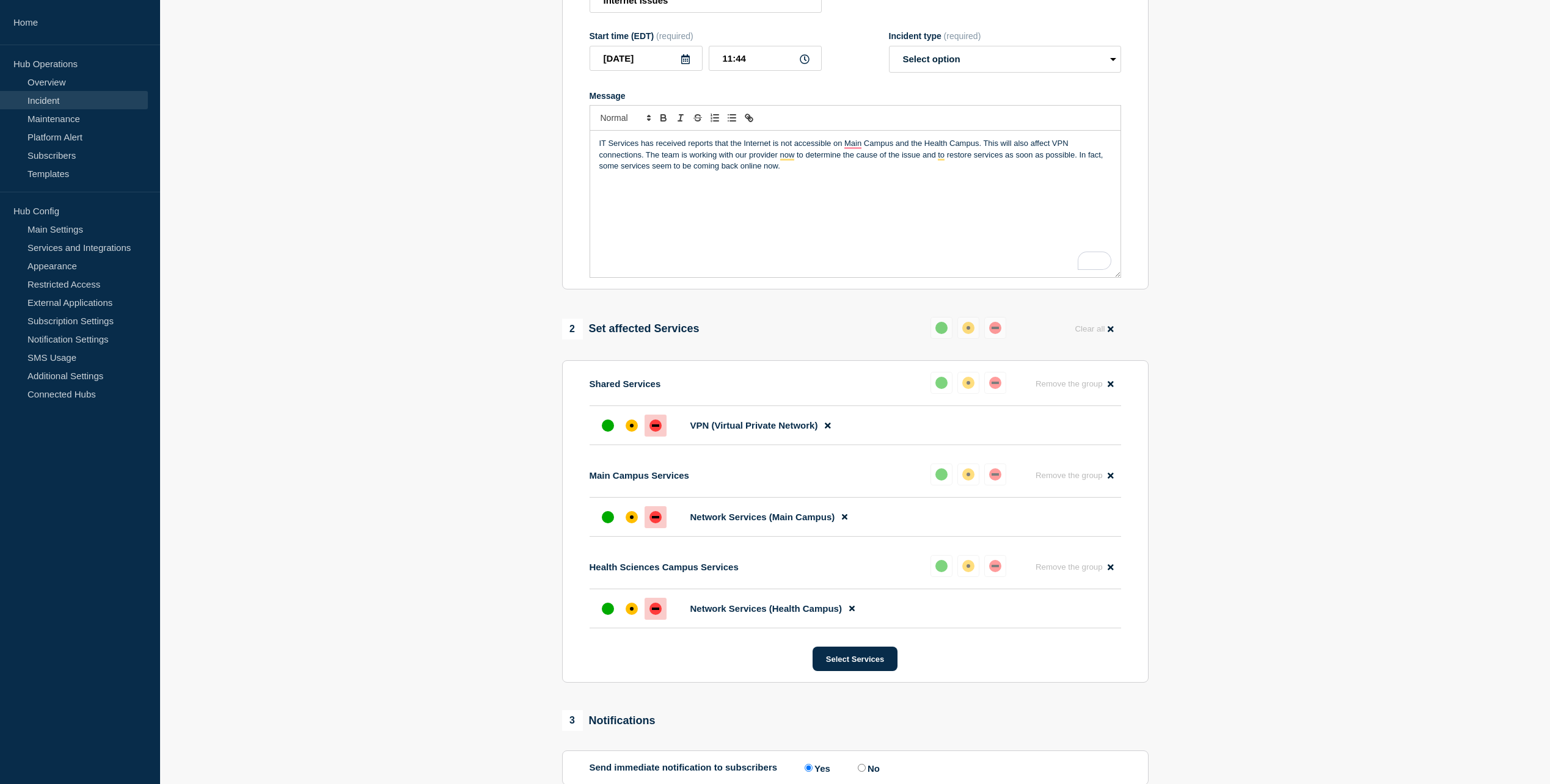
click at [906, 243] on div "IT Services has received reports that the Internet is not accessible on Main Ca…" at bounding box center [855, 204] width 530 height 146
click at [931, 196] on div "IT Services has received reports that the Internet is not accessible on Main Ca…" at bounding box center [855, 204] width 530 height 146
click at [819, 172] on p "IT Services has received reports that the Internet is not accessible on Main Ca…" at bounding box center [855, 154] width 512 height 34
drag, startPoint x: 807, startPoint y: 169, endPoint x: 591, endPoint y: 143, distance: 217.6
click at [591, 143] on div "IT Services has received reports that the Internet is not accessible on Main Ca…" at bounding box center [855, 204] width 530 height 146
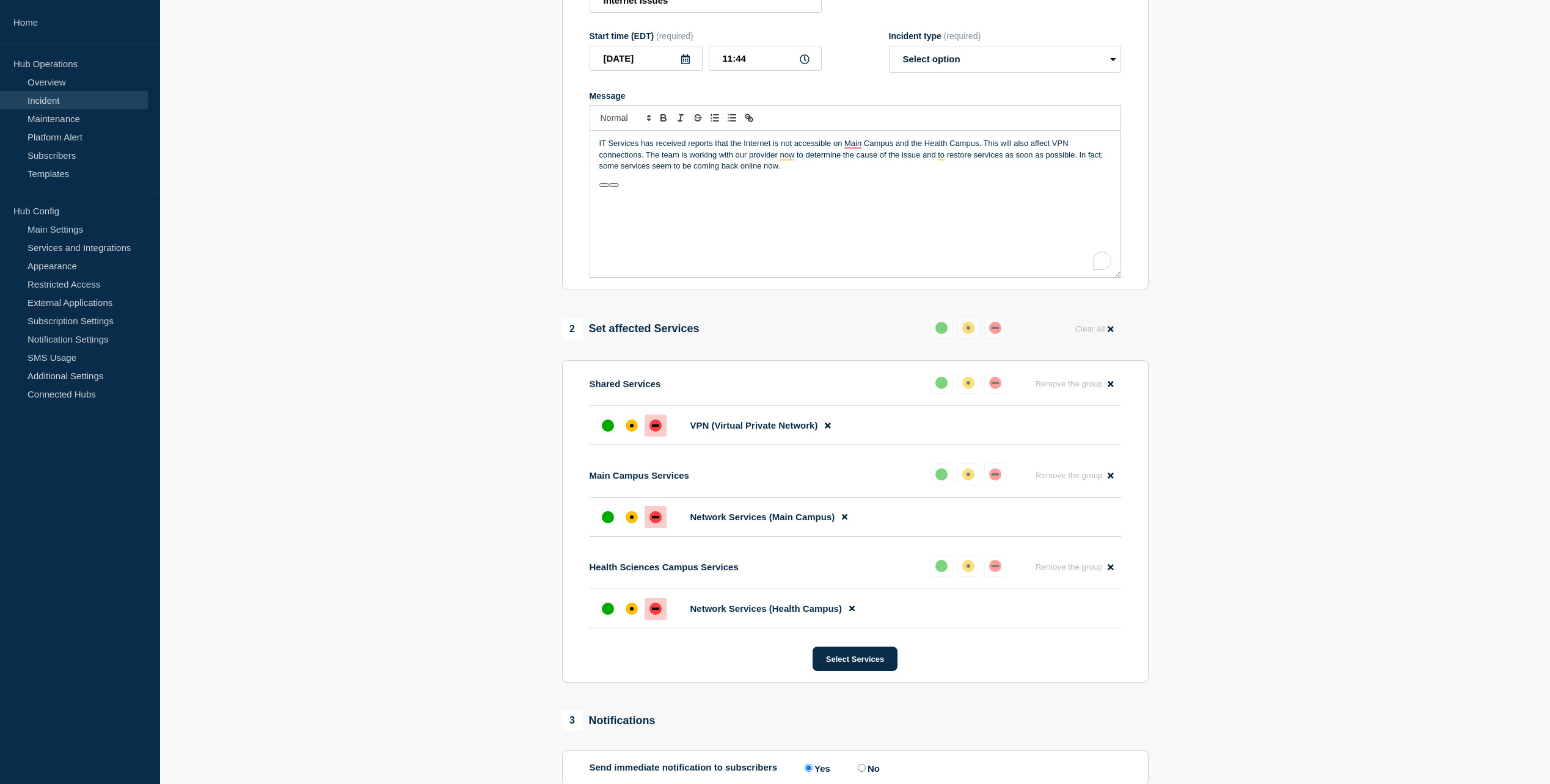
copy p "IT Services has received reports that the Internet is not accessible on Main Ca…"
click at [796, 182] on div "IT Services has received reports that the Internet is not accessible on Main Ca…" at bounding box center [855, 204] width 530 height 146
click at [985, 145] on p "IT Services has received reports that the Internet is not accessible on Main Ca…" at bounding box center [855, 154] width 512 height 34
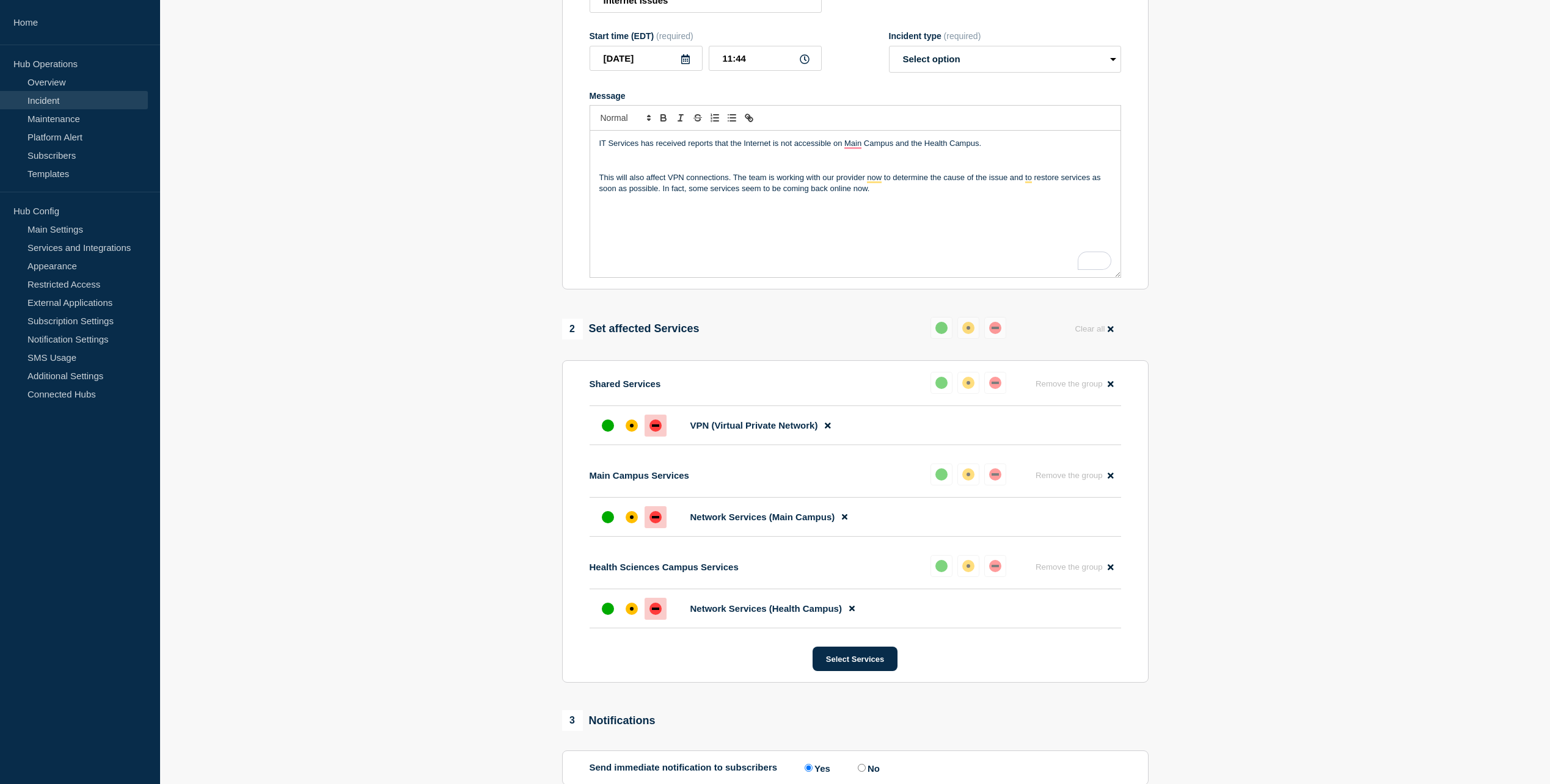
click at [1006, 146] on p "IT Services has received reports that the Internet is not accessible on Main Ca…" at bounding box center [855, 143] width 512 height 11
drag, startPoint x: 739, startPoint y: 202, endPoint x: 582, endPoint y: 192, distance: 157.3
click at [582, 192] on section "Title (required) Internet Issues Start time (EDT) (required) 2025-10-06 11:44 I…" at bounding box center [855, 126] width 587 height 328
click at [870, 159] on p "IT Services has received reports that the Internet is not accessible on Main Ca…" at bounding box center [855, 149] width 512 height 23
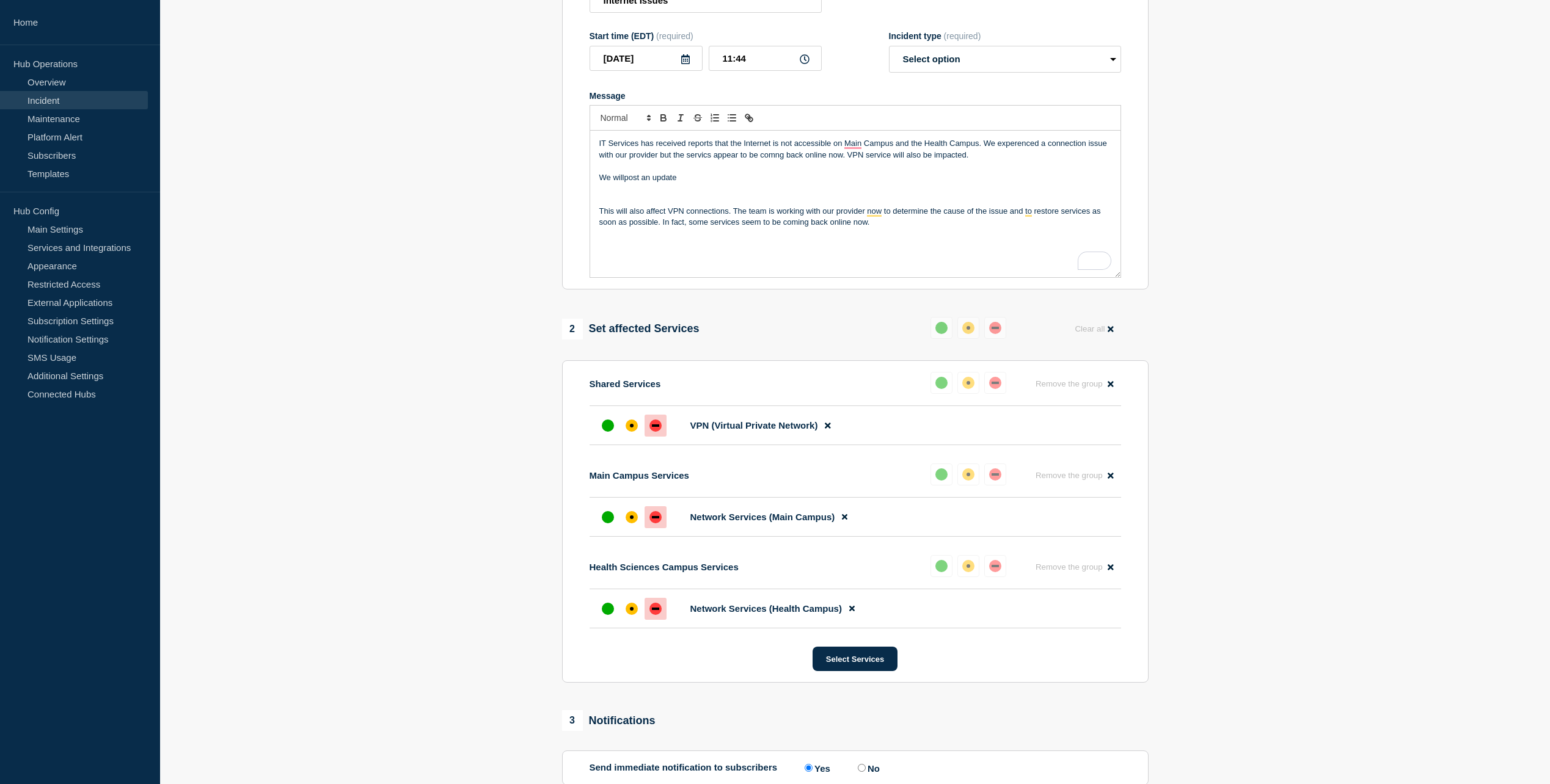
click at [626, 180] on p "We willpost an update" at bounding box center [855, 178] width 512 height 11
click at [713, 180] on p "We will post an update" at bounding box center [855, 178] width 512 height 11
drag, startPoint x: 877, startPoint y: 229, endPoint x: 563, endPoint y: 204, distance: 315.0
click at [563, 204] on section "Title (required) Internet Issues Start time (EDT) (required) 2025-10-06 11:44 I…" at bounding box center [855, 126] width 587 height 328
click at [812, 195] on p "To enrich screen reader interactions, please activate Accessibility in Grammarl…" at bounding box center [855, 189] width 512 height 11
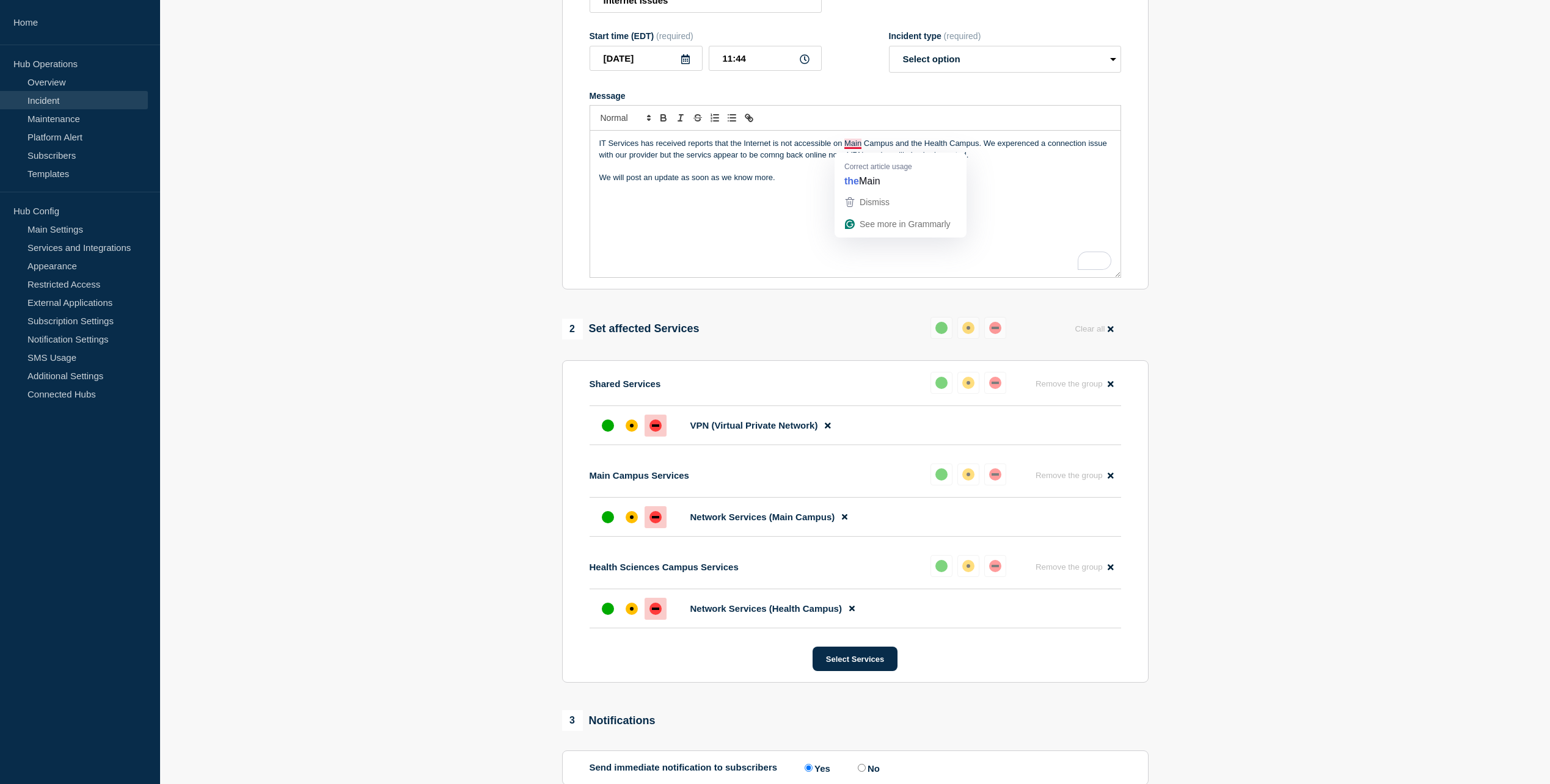
click at [1004, 182] on p "We will post an update as soon as we know more." at bounding box center [855, 178] width 512 height 11
click at [709, 159] on p "IT Services has received reports that the Internet is not accessible on Main Ca…" at bounding box center [855, 149] width 512 height 23
click at [847, 157] on p "IT Services has received reports that the Internet is not accessible on Main Ca…" at bounding box center [855, 149] width 512 height 23
click at [957, 189] on p "To enrich screen reader interactions, please activate Accessibility in Grammarl…" at bounding box center [855, 189] width 512 height 11
click at [831, 183] on p "We will post an update as soon as we know more." at bounding box center [855, 178] width 512 height 11
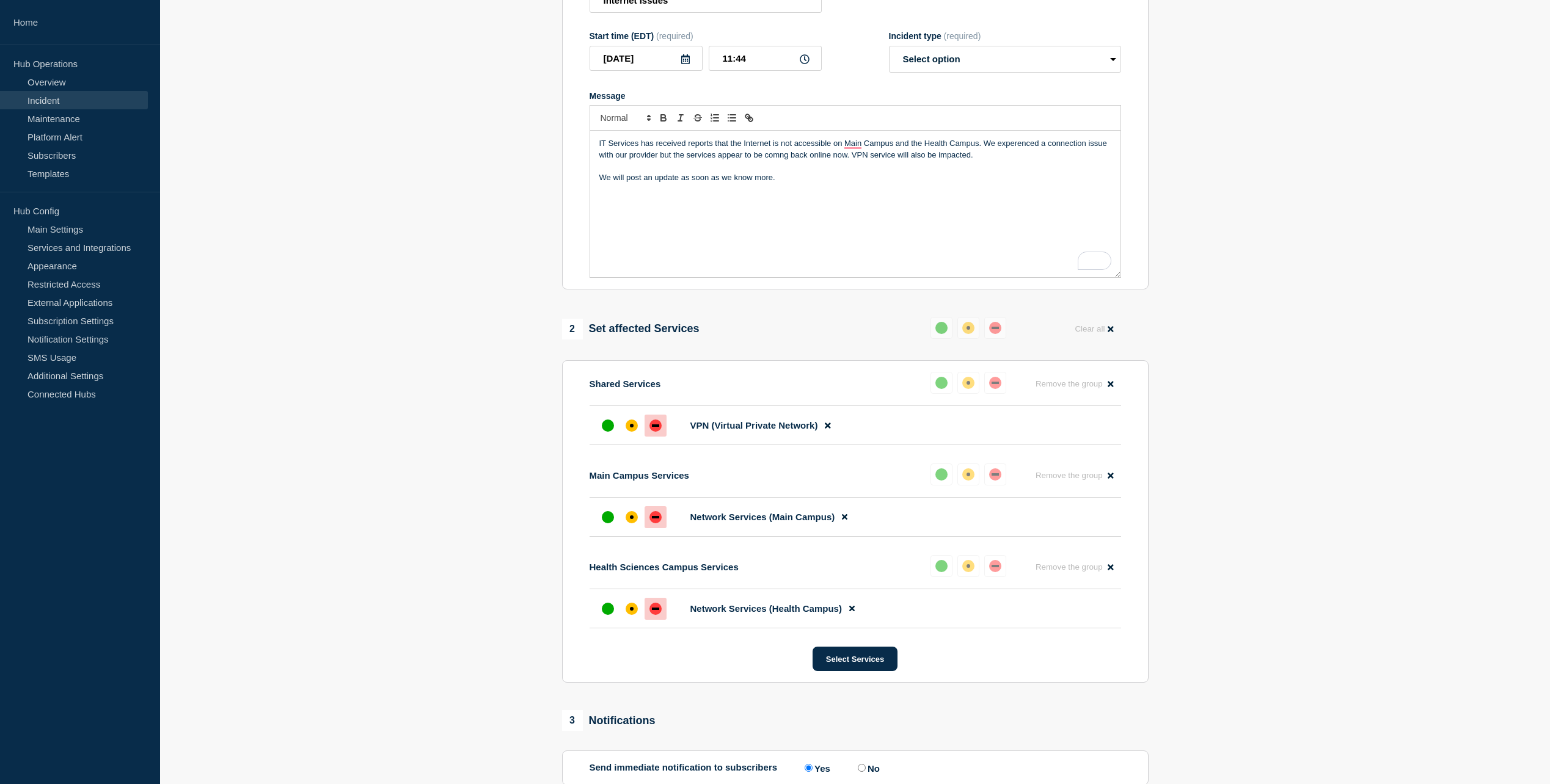
click at [838, 184] on p "We will post an update as soon as we know more." at bounding box center [855, 178] width 512 height 11
drag, startPoint x: 790, startPoint y: 184, endPoint x: 735, endPoint y: 184, distance: 55.0
click at [735, 184] on p "We will post an update as soon as we know more." at bounding box center [855, 178] width 512 height 11
click at [938, 244] on div "IT Services has received reports that the Internet is not accessible on Main Ca…" at bounding box center [855, 204] width 530 height 146
click at [770, 247] on div "IT Services has received reports that the Internet is not accessible on Main Ca…" at bounding box center [855, 204] width 530 height 146
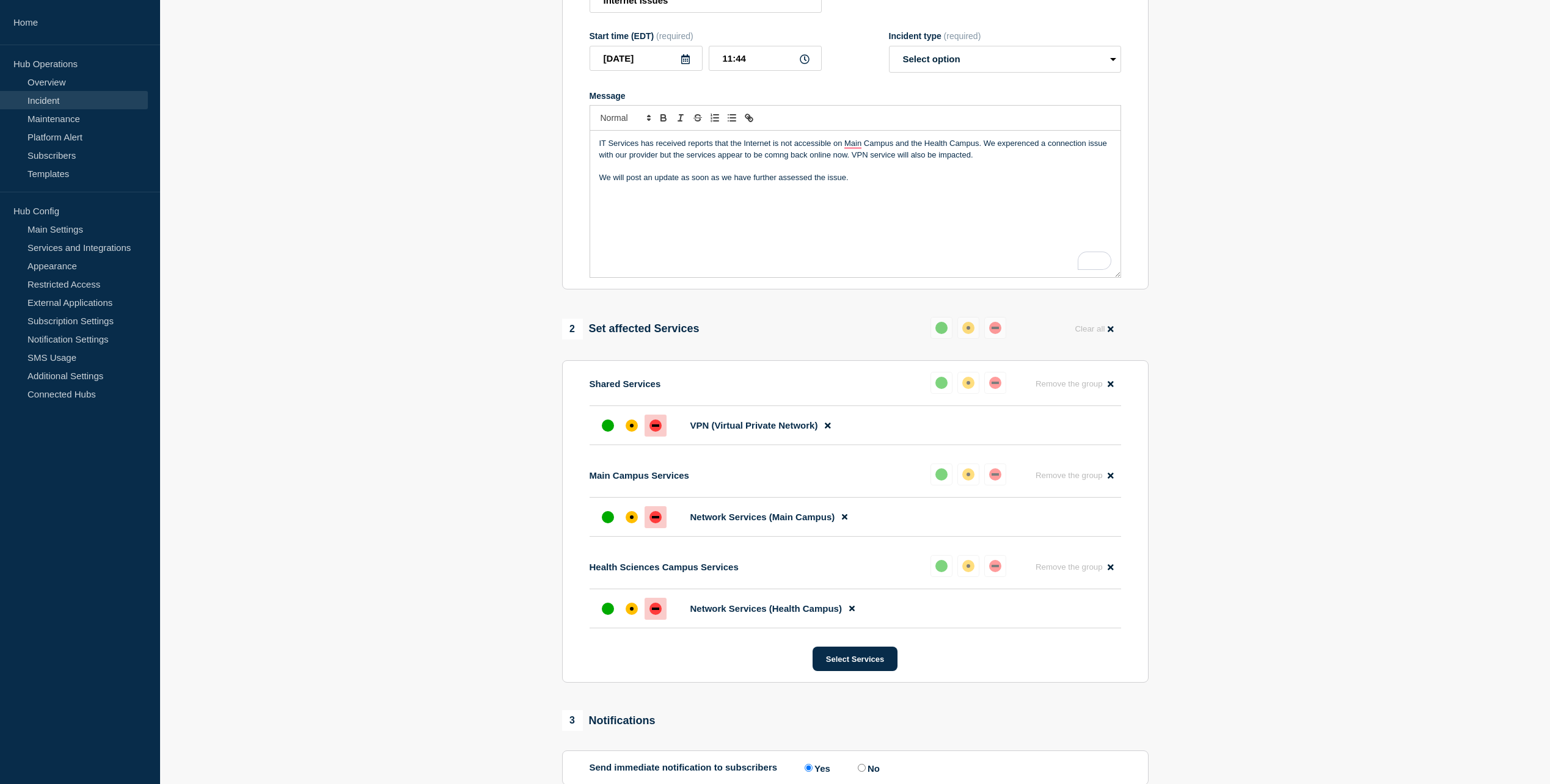
scroll to position [61, 0]
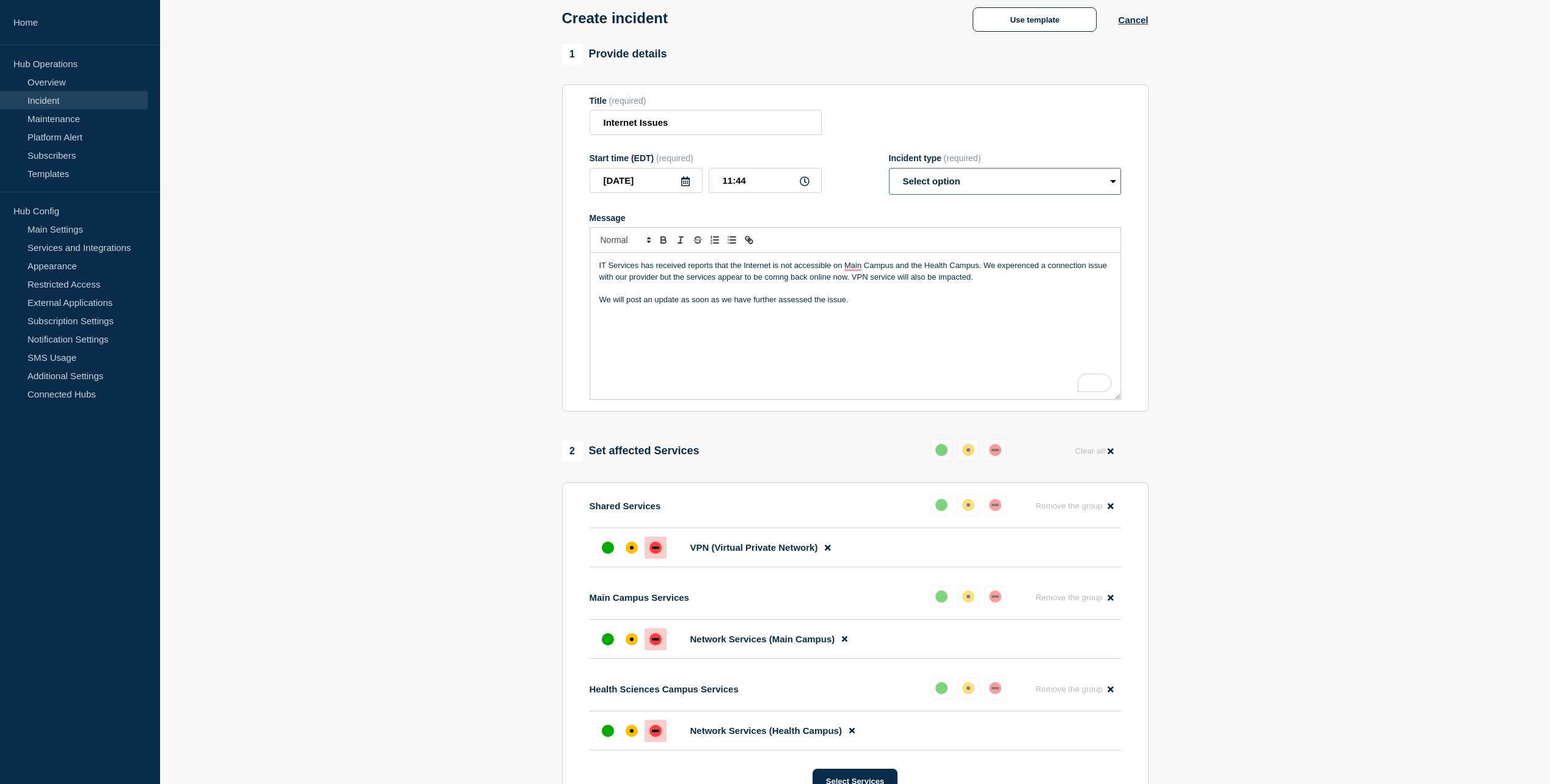
click at [926, 179] on select "Select option Investigating Identified Monitoring" at bounding box center [1005, 181] width 232 height 26
select select "investigating"
click at [889, 171] on select "Select option Investigating Identified Monitoring" at bounding box center [1005, 181] width 232 height 26
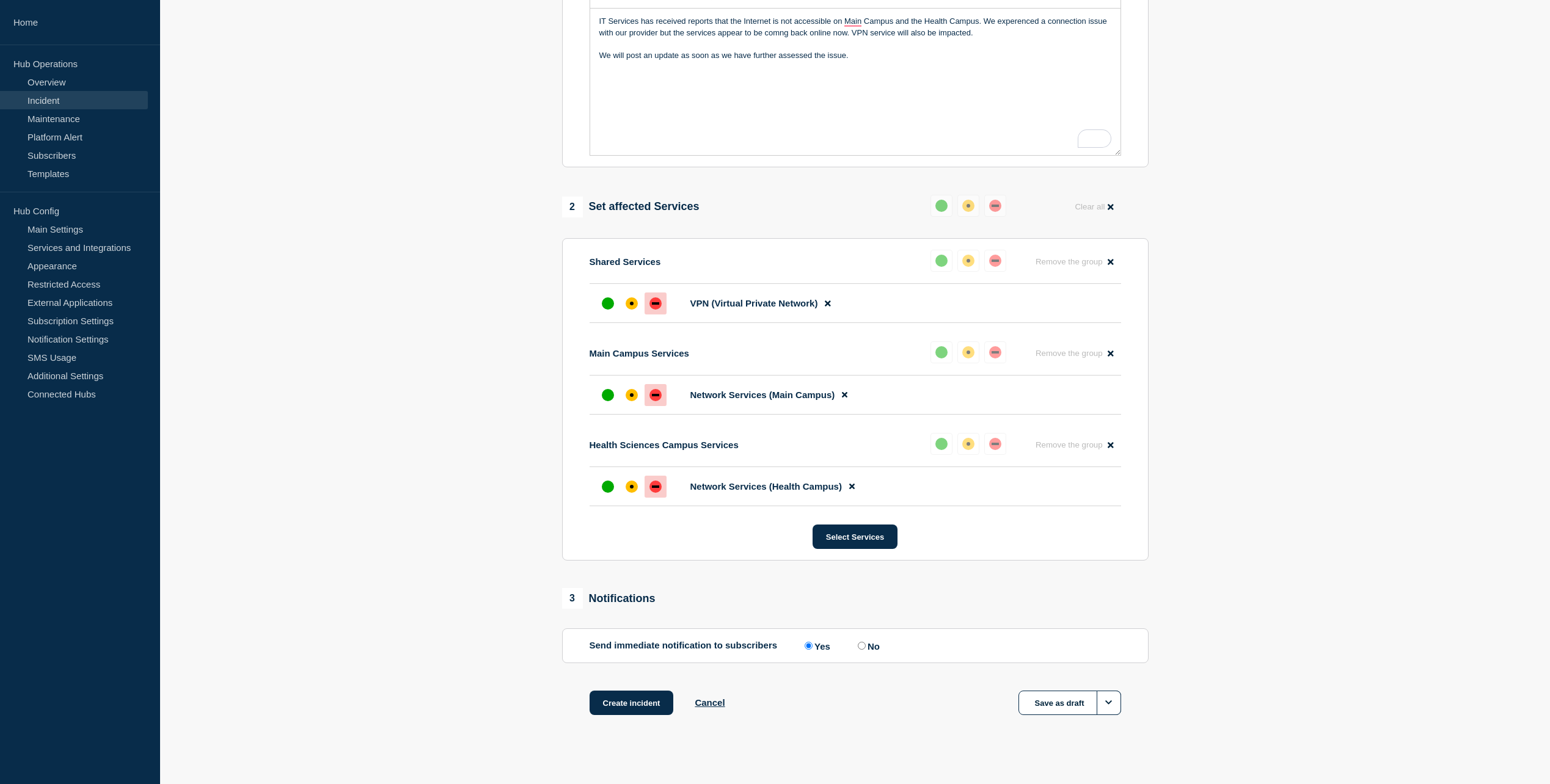
scroll to position [319, 0]
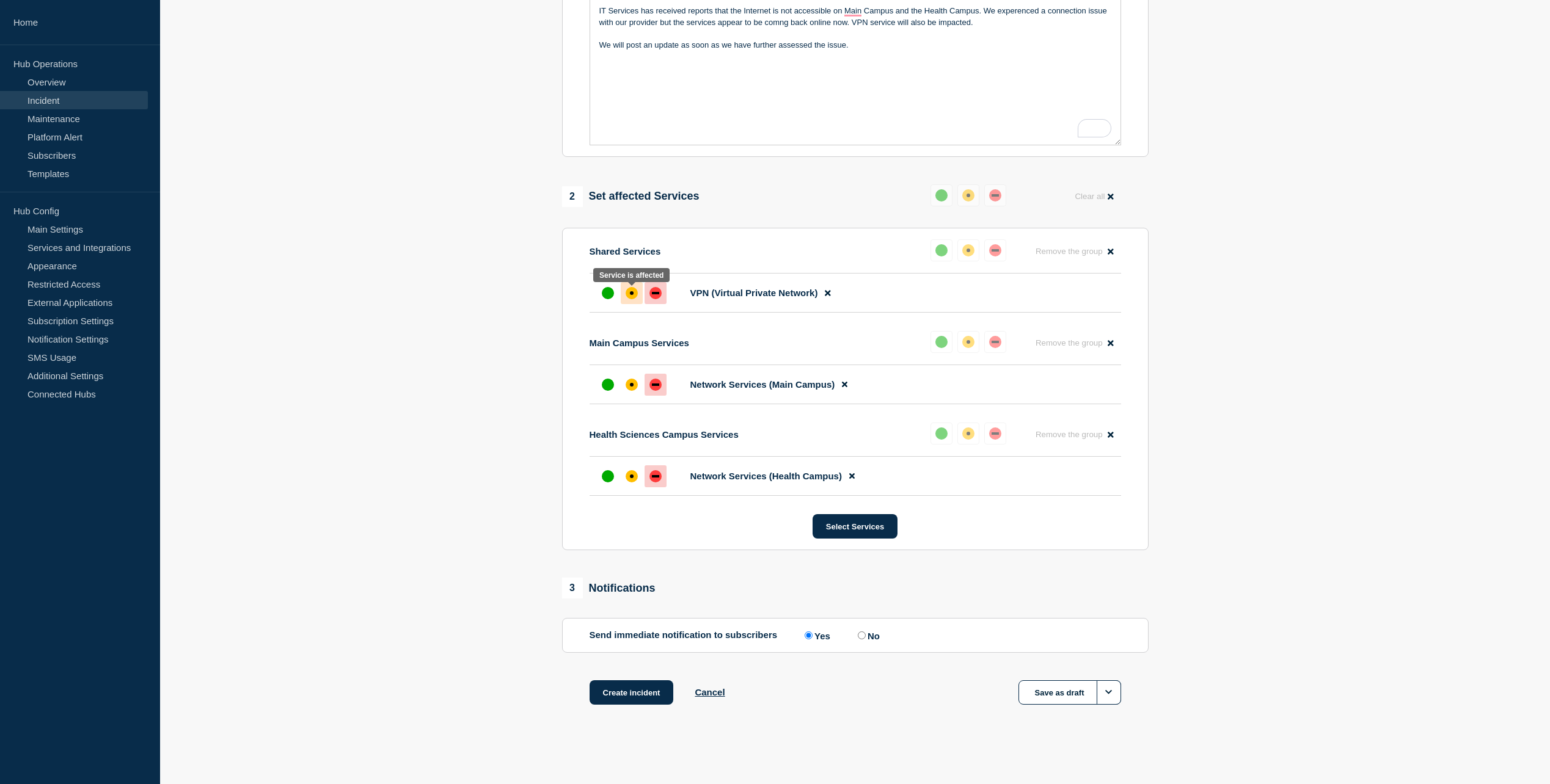
drag, startPoint x: 632, startPoint y: 295, endPoint x: 633, endPoint y: 358, distance: 63.0
click at [632, 295] on div "affected" at bounding box center [632, 292] width 12 height 12
click at [637, 394] on div at bounding box center [632, 385] width 22 height 22
click at [633, 479] on div "affected" at bounding box center [632, 476] width 12 height 12
click at [621, 698] on button "Create incident" at bounding box center [632, 693] width 84 height 25
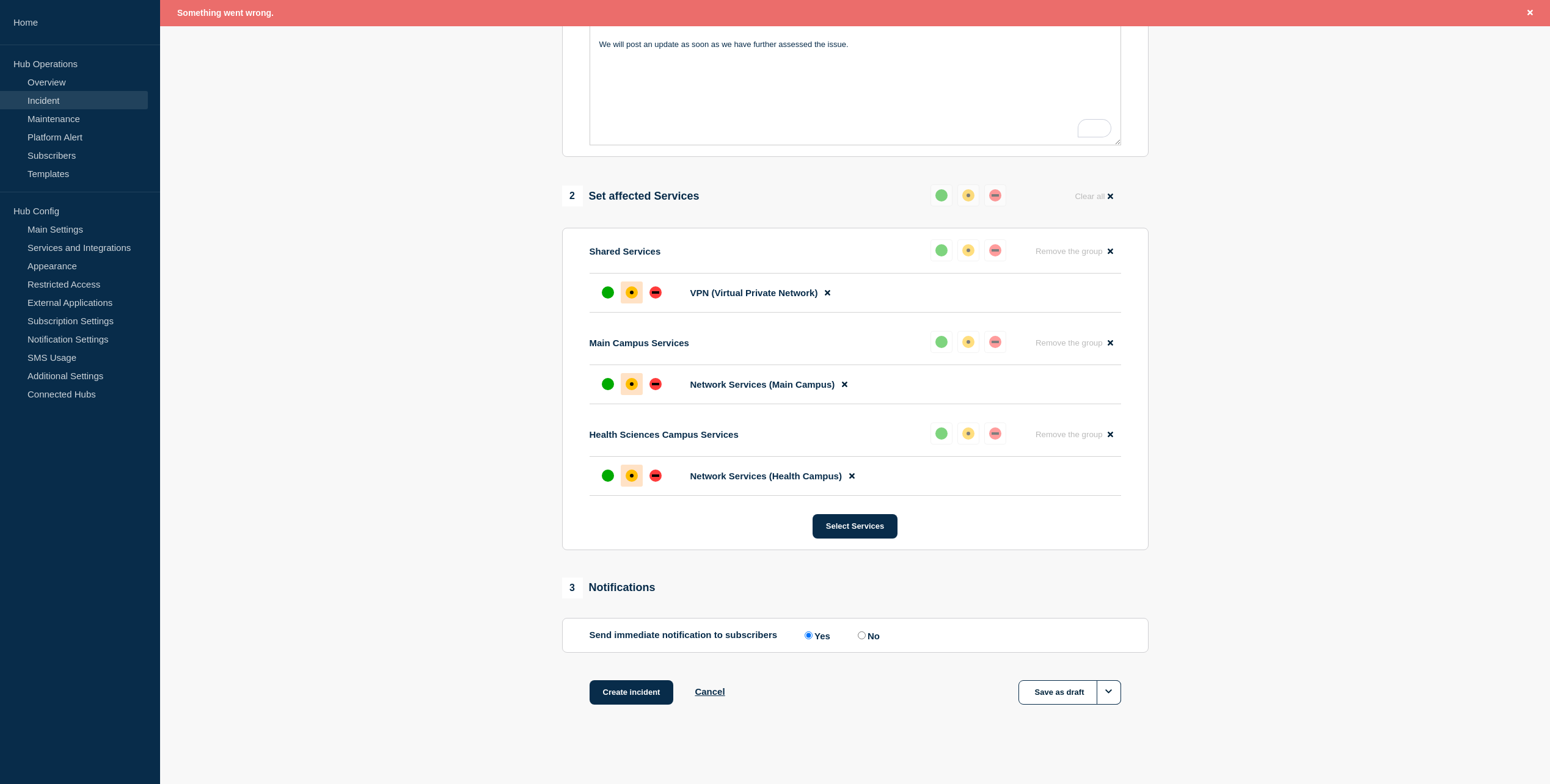
scroll to position [101, 0]
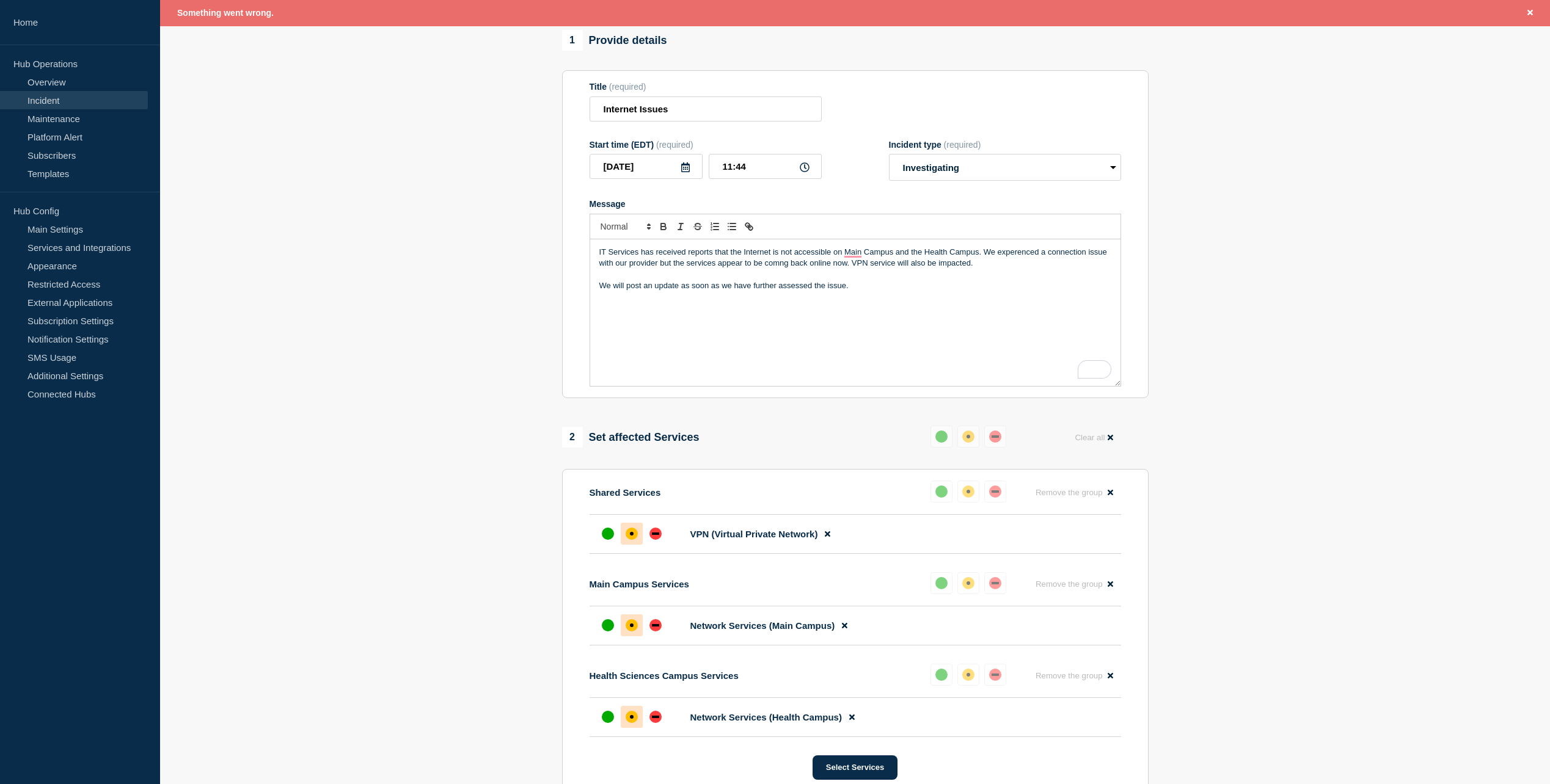
drag, startPoint x: 856, startPoint y: 297, endPoint x: 561, endPoint y: 249, distance: 298.9
click at [558, 247] on div "1 Provide details Title (required) Internet Issues Start time (EDT) (required) …" at bounding box center [855, 503] width 600 height 947
copy div "IT Services has received reports that the Internet is not accessible on Main Ca…"
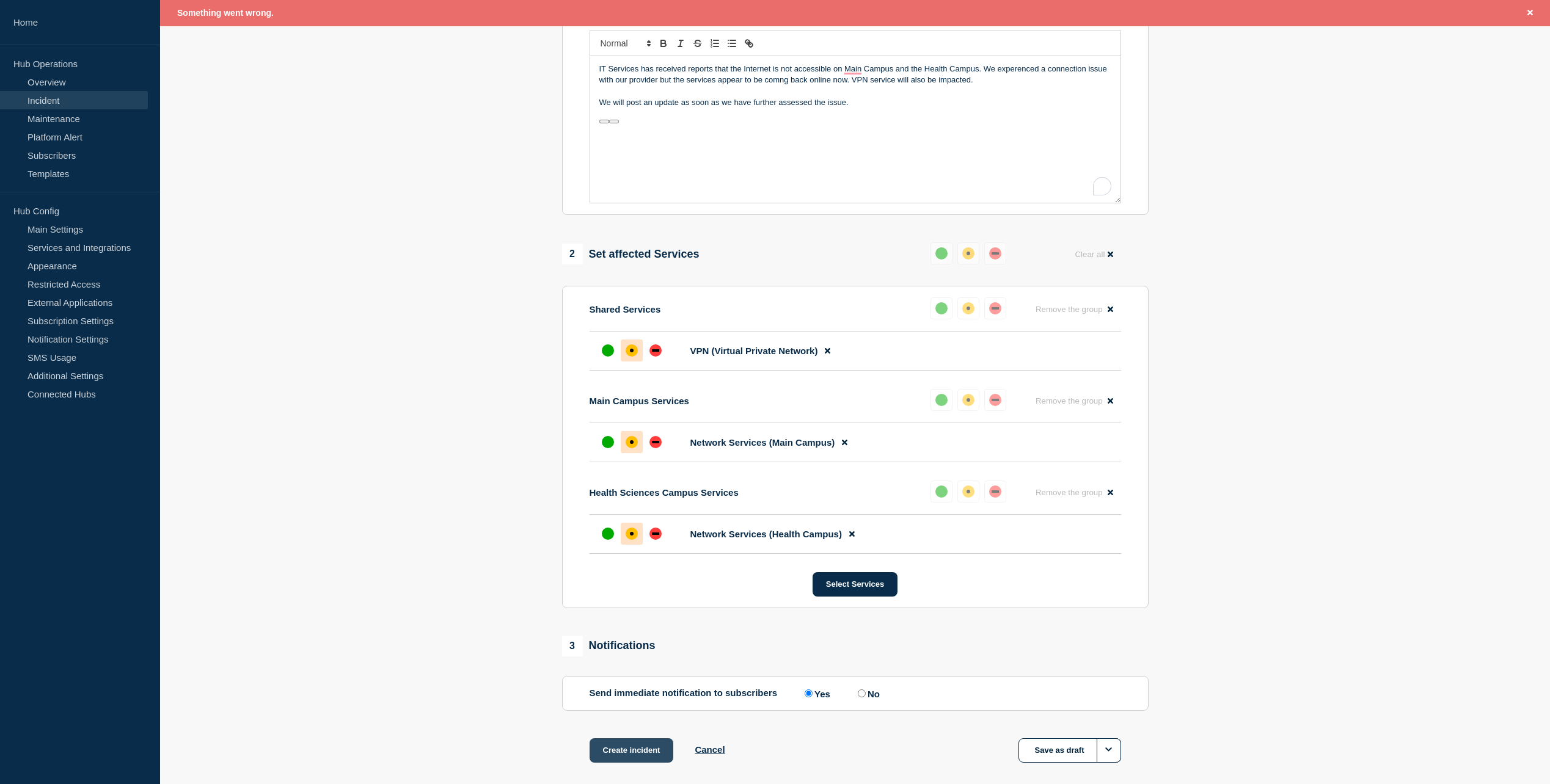
click at [627, 747] on button "Create incident" at bounding box center [632, 750] width 84 height 25
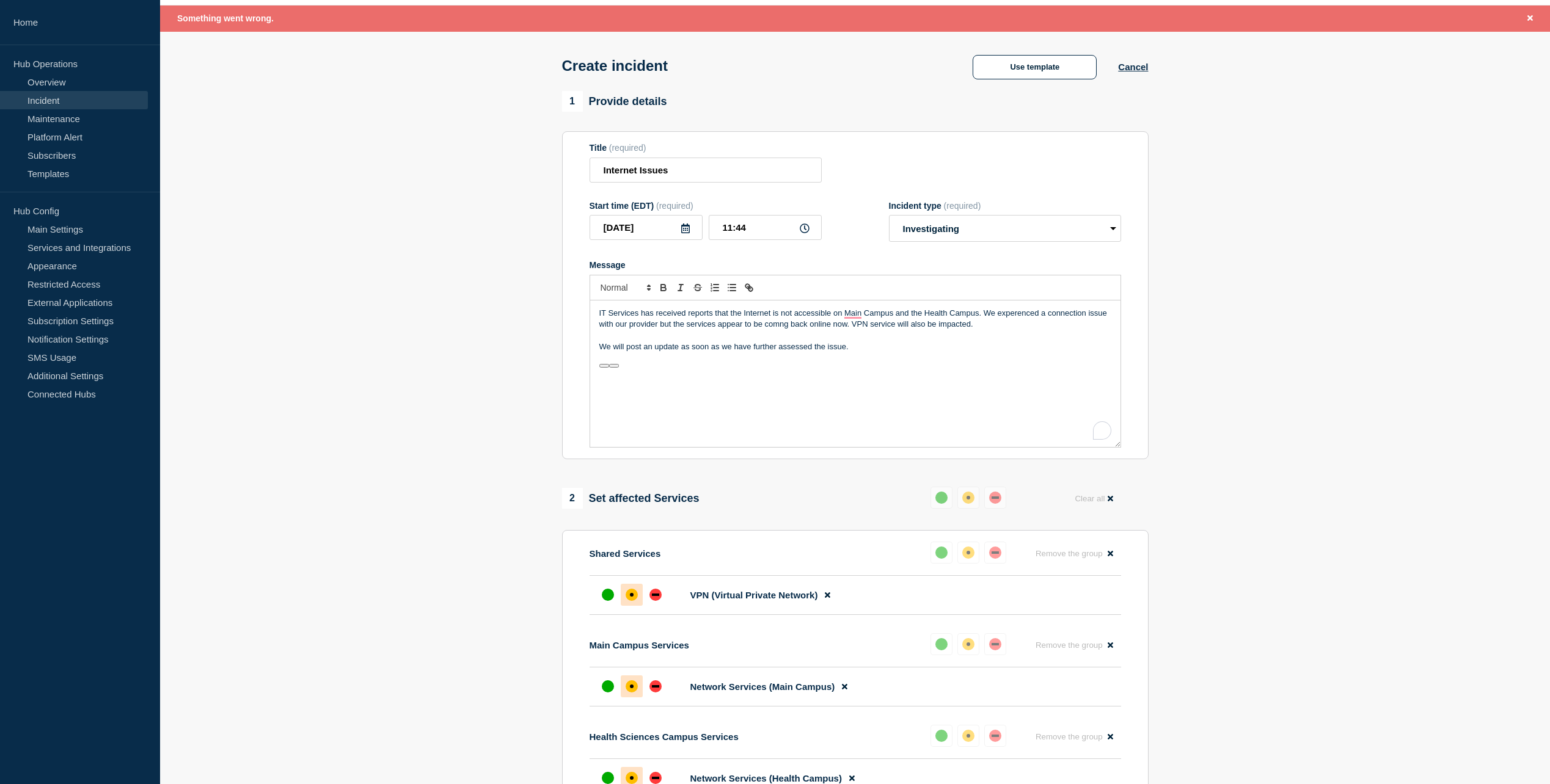
scroll to position [0, 0]
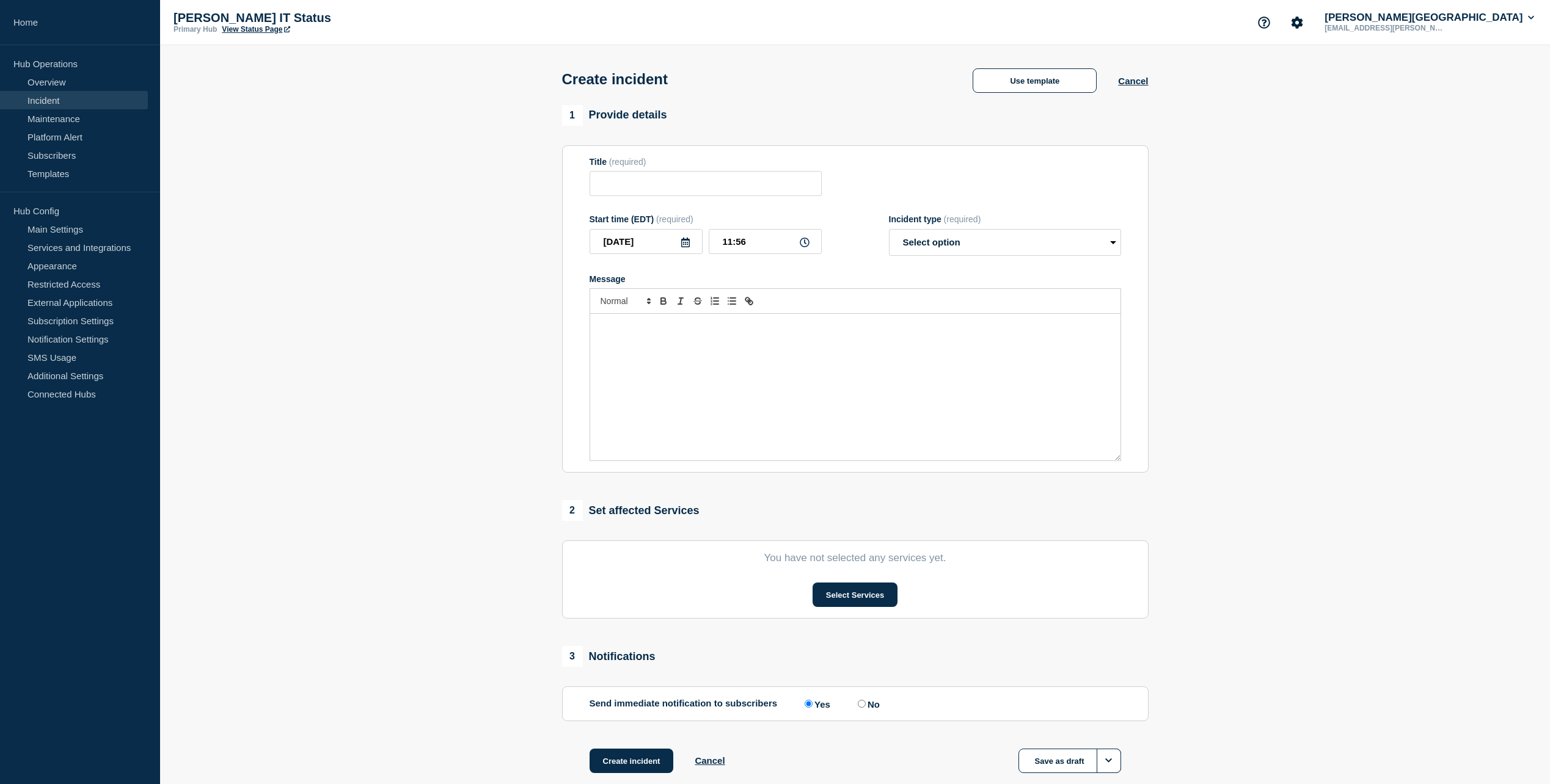
click at [766, 389] on div "Message" at bounding box center [855, 387] width 530 height 146
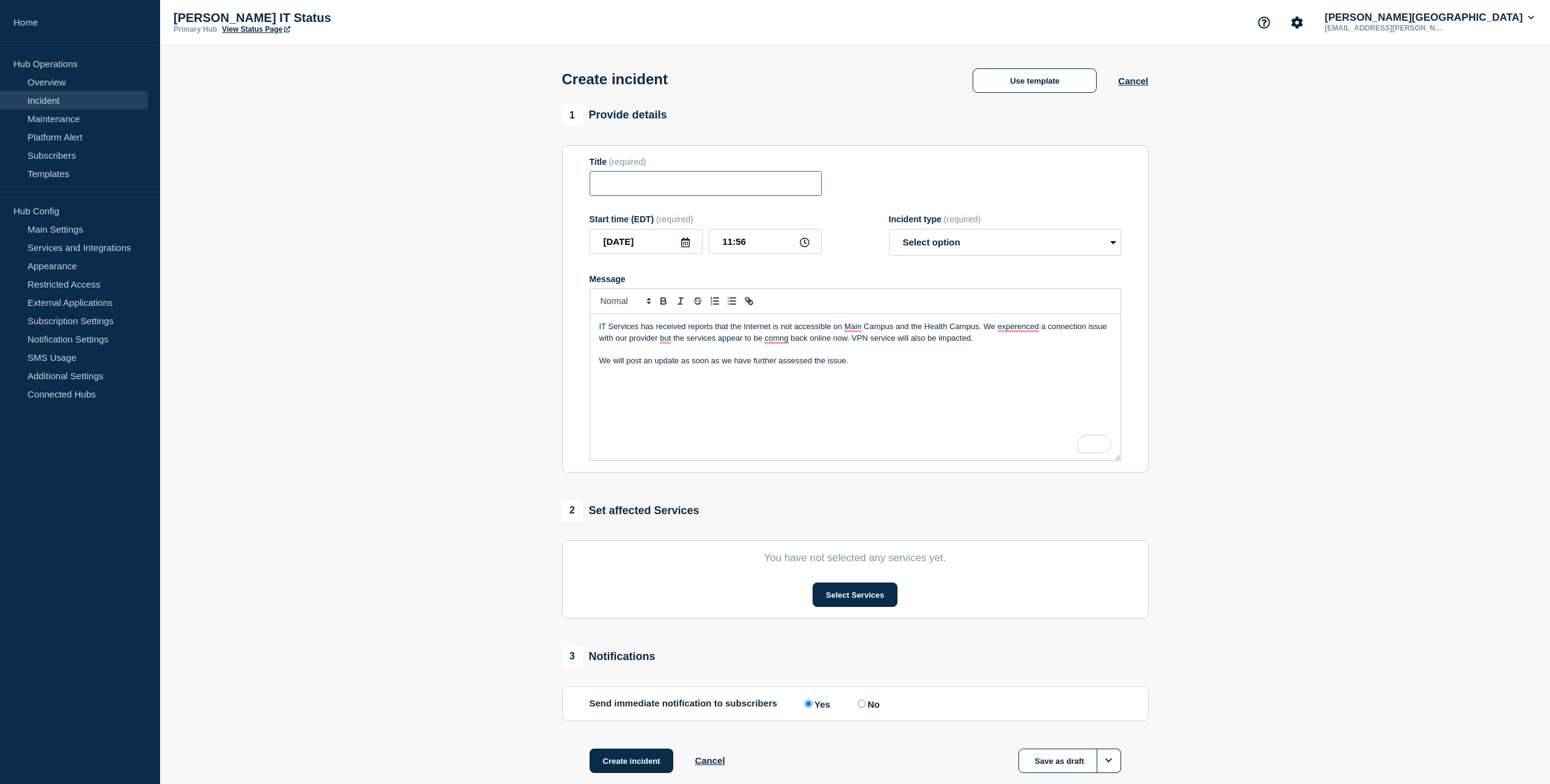
click at [657, 178] on input "Title" at bounding box center [706, 183] width 232 height 25
click at [652, 185] on input "Internet com=nnection issue" at bounding box center [706, 183] width 232 height 25
type input "Internet connection issue"
click at [797, 387] on div "IT Services has received reports that the Internet is not accessible on Main Ca…" at bounding box center [855, 387] width 530 height 146
click at [777, 341] on p "IT Services has received reports that the Internet is not accessible on Main Ca…" at bounding box center [855, 333] width 512 height 23
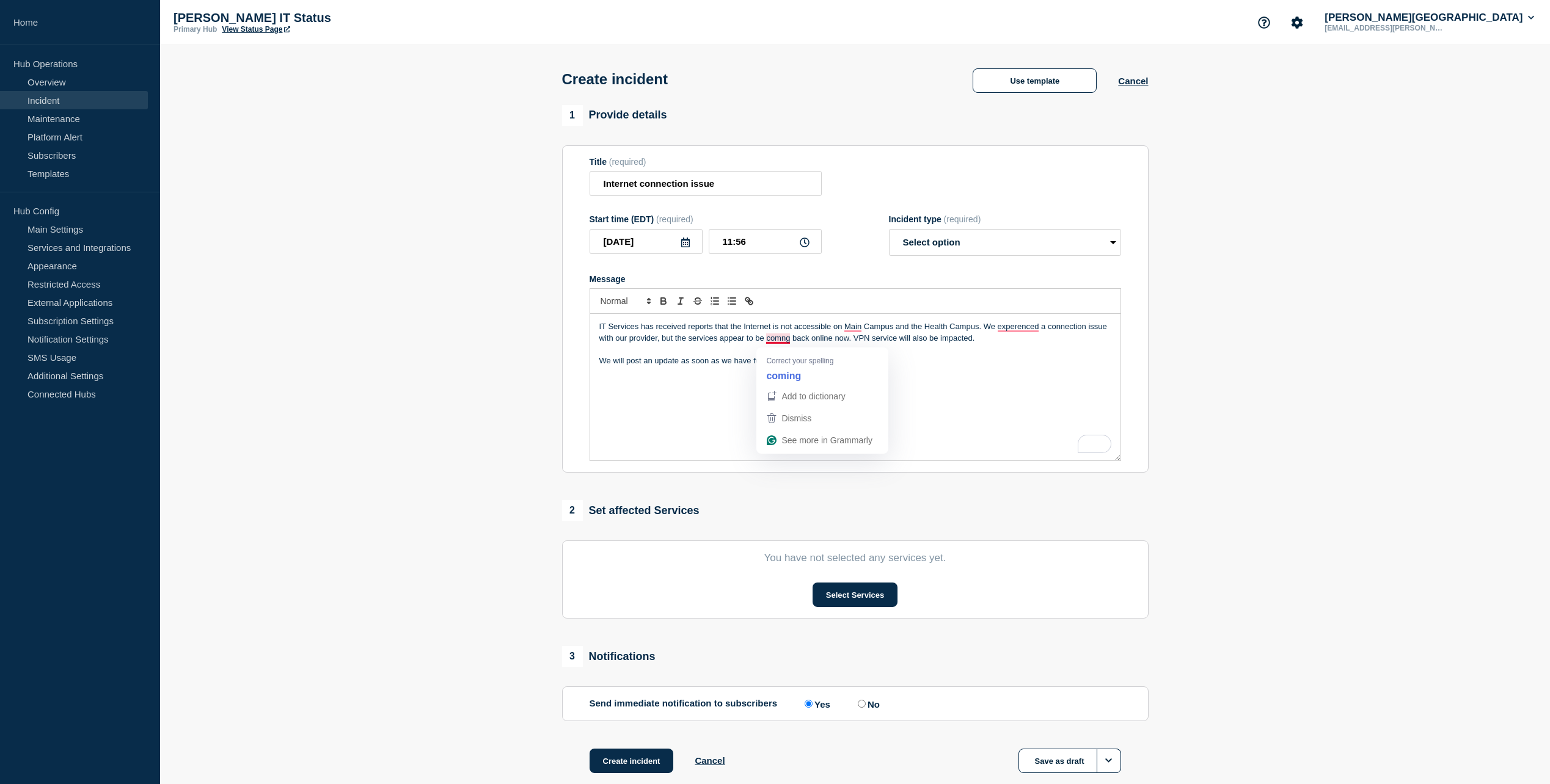
click at [781, 339] on p "IT Services has received reports that the Internet is not accessible on Main Ca…" at bounding box center [855, 333] width 512 height 23
click at [1022, 332] on p "IT Services has received reports that the Internet is not accessible on Main Ca…" at bounding box center [855, 333] width 512 height 23
click at [949, 379] on div "IT Services has received reports that the Internet is not accessible on Main Ca…" at bounding box center [855, 387] width 530 height 146
drag, startPoint x: 990, startPoint y: 246, endPoint x: 988, endPoint y: 260, distance: 14.1
click at [990, 246] on select "Select option Investigating Identified Monitoring" at bounding box center [1005, 242] width 232 height 26
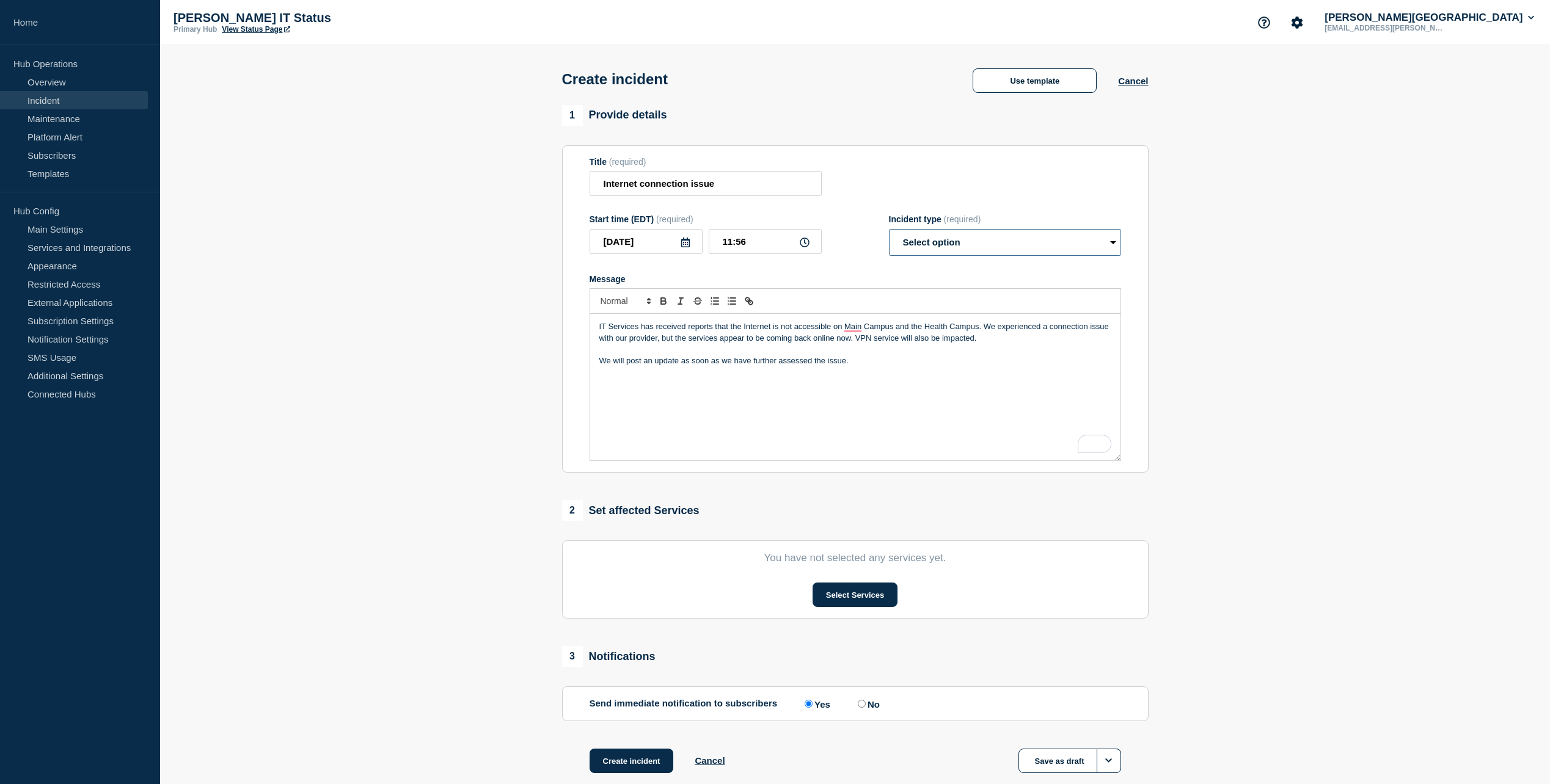
select select "investigating"
click at [889, 231] on select "Select option Investigating Identified Monitoring" at bounding box center [1005, 242] width 232 height 26
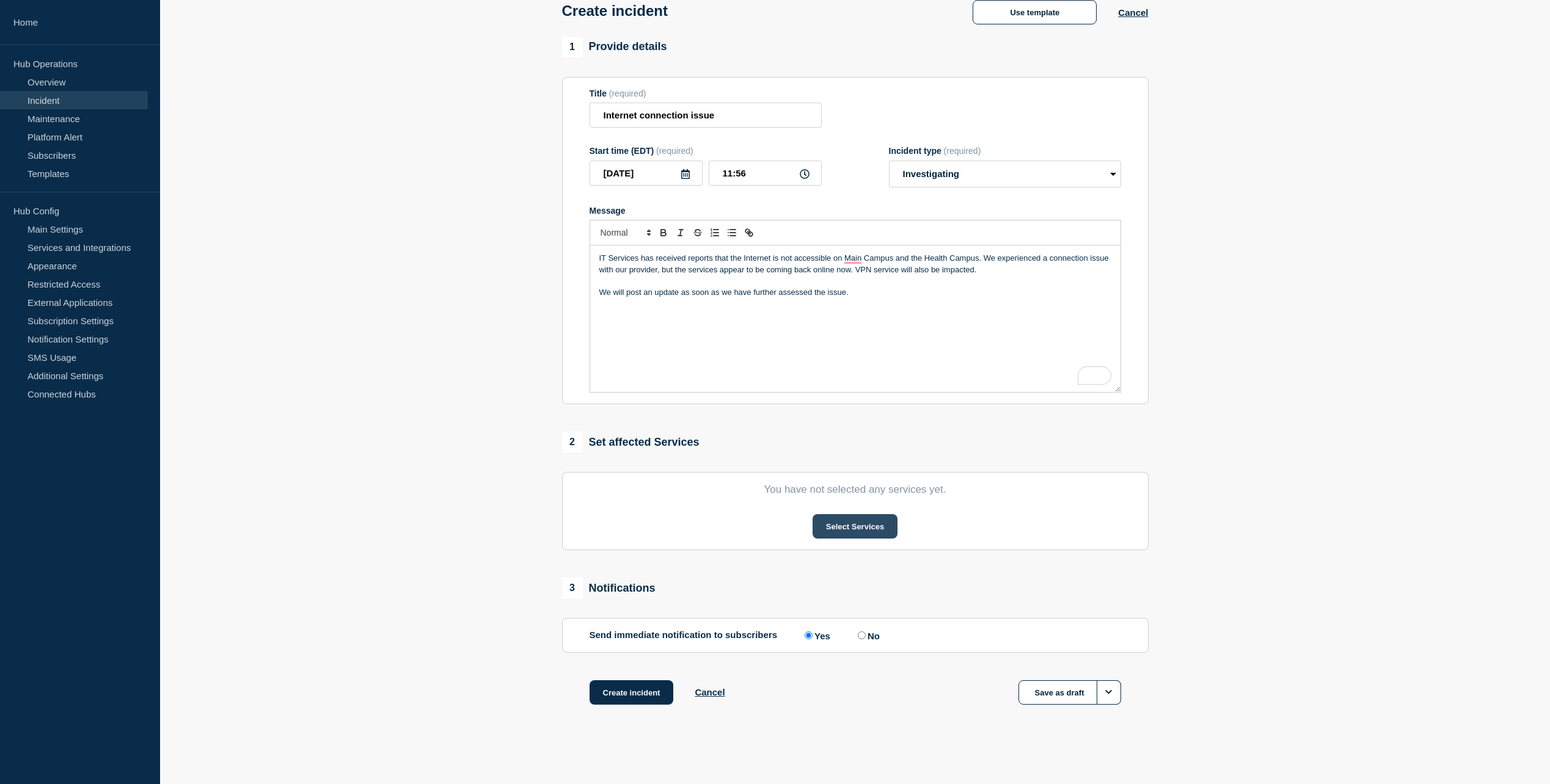
click at [857, 526] on button "Select Services" at bounding box center [855, 526] width 85 height 25
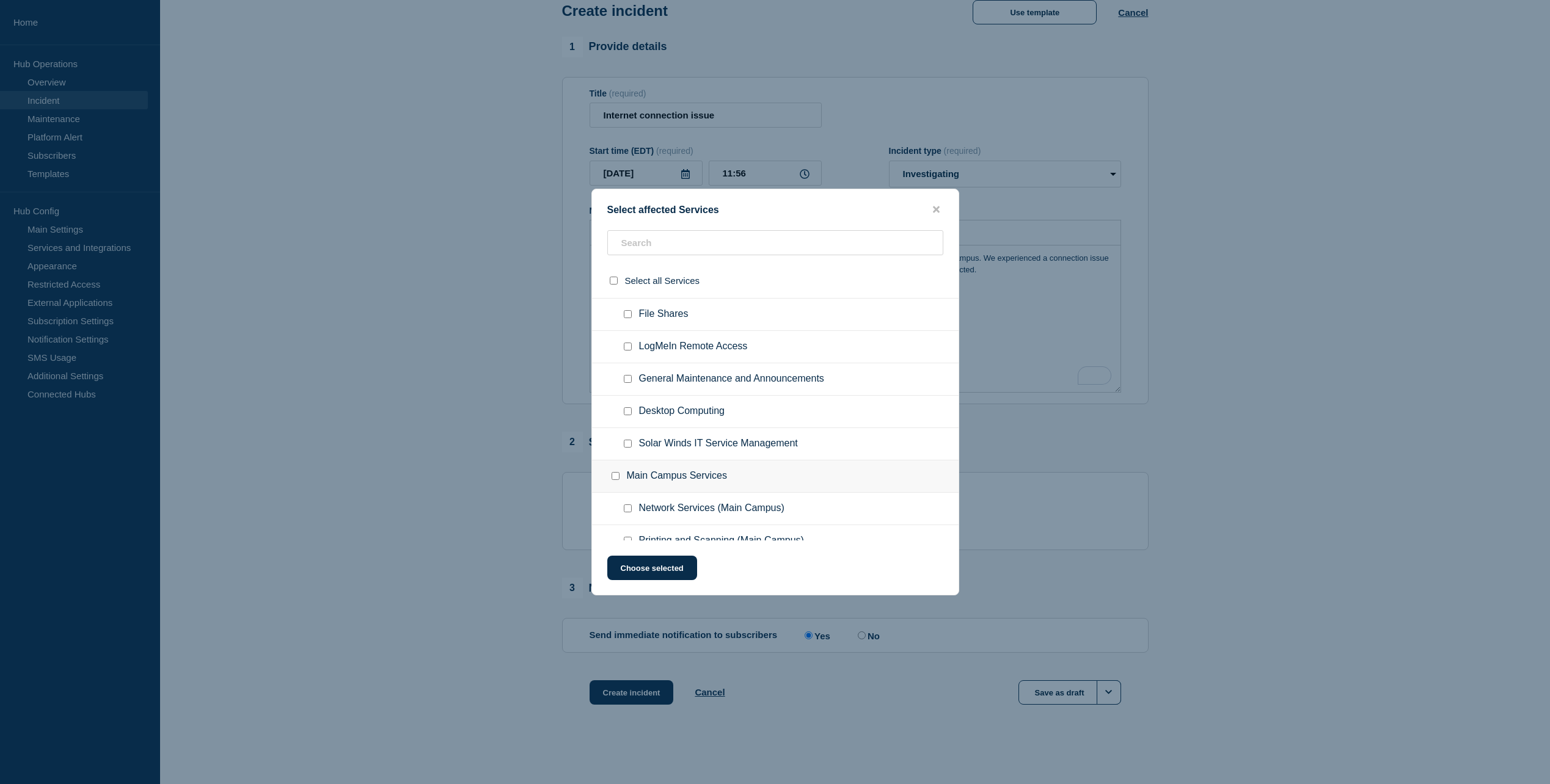
scroll to position [1833, 0]
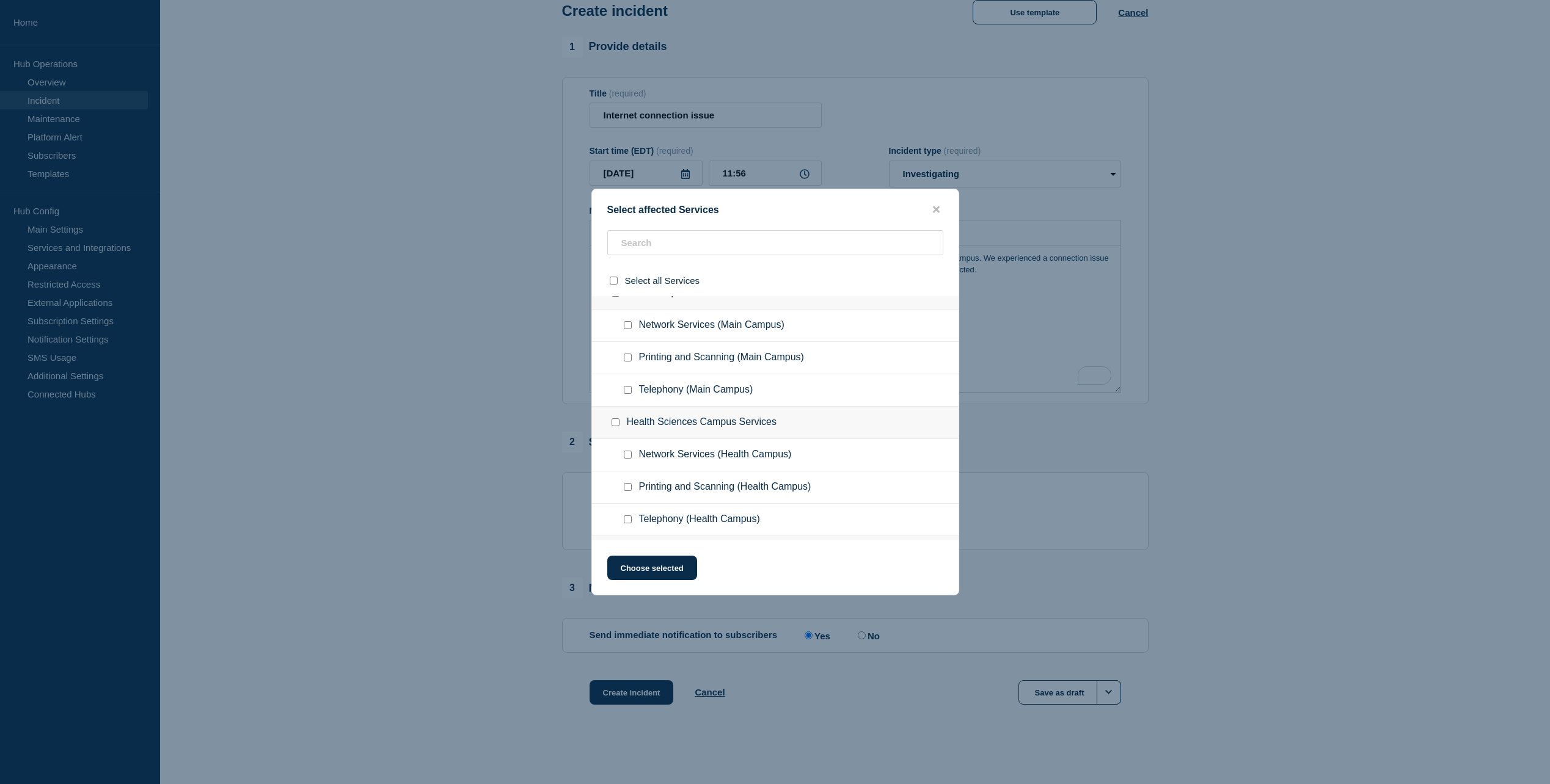
click at [626, 452] on input "Network Services (Health Campus) checkbox" at bounding box center [628, 454] width 8 height 8
checkbox input "true"
click at [632, 386] on input "Network Services (Main Campus) checkbox" at bounding box center [628, 387] width 8 height 8
checkbox input "true"
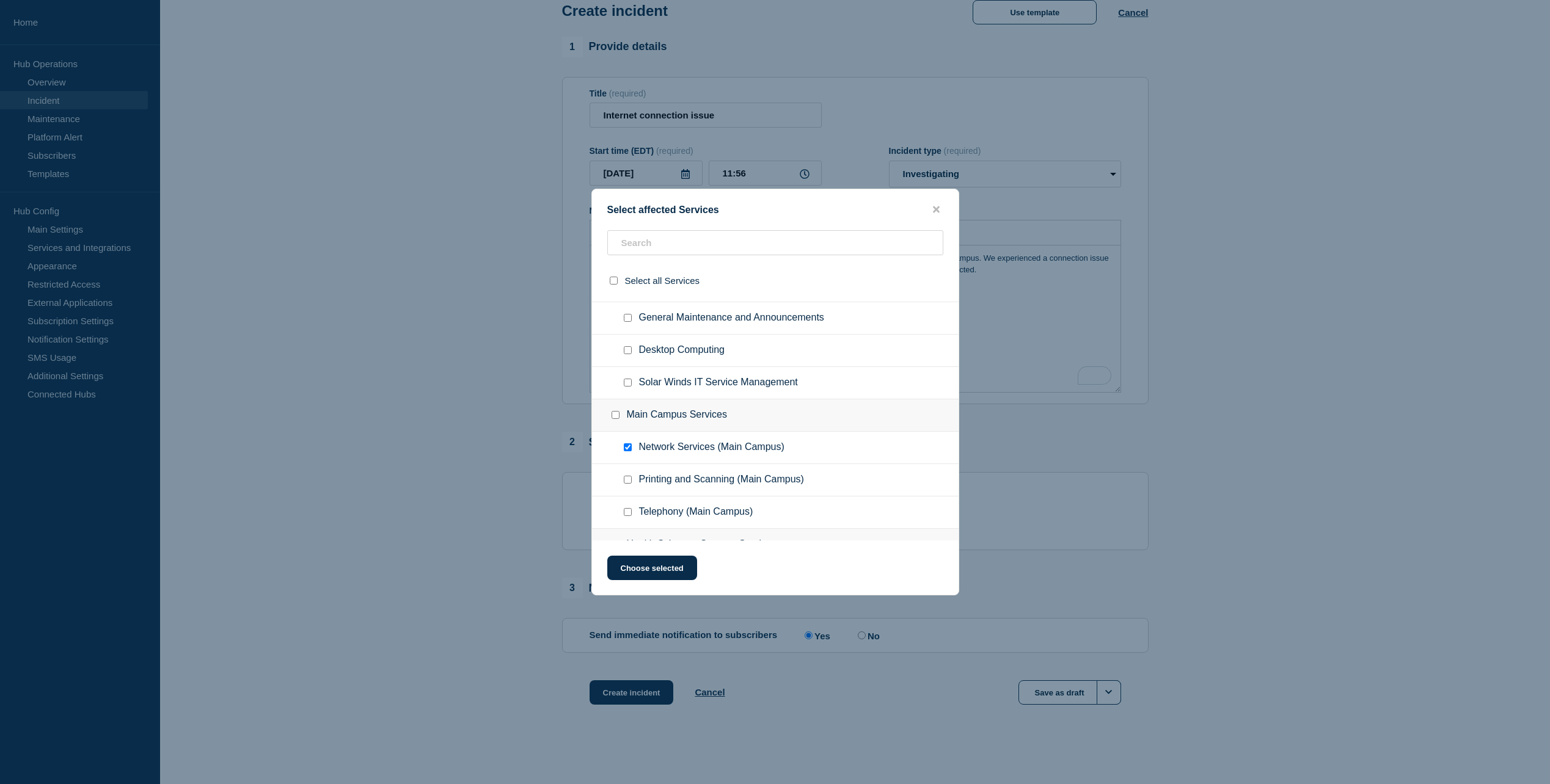
scroll to position [1527, 0]
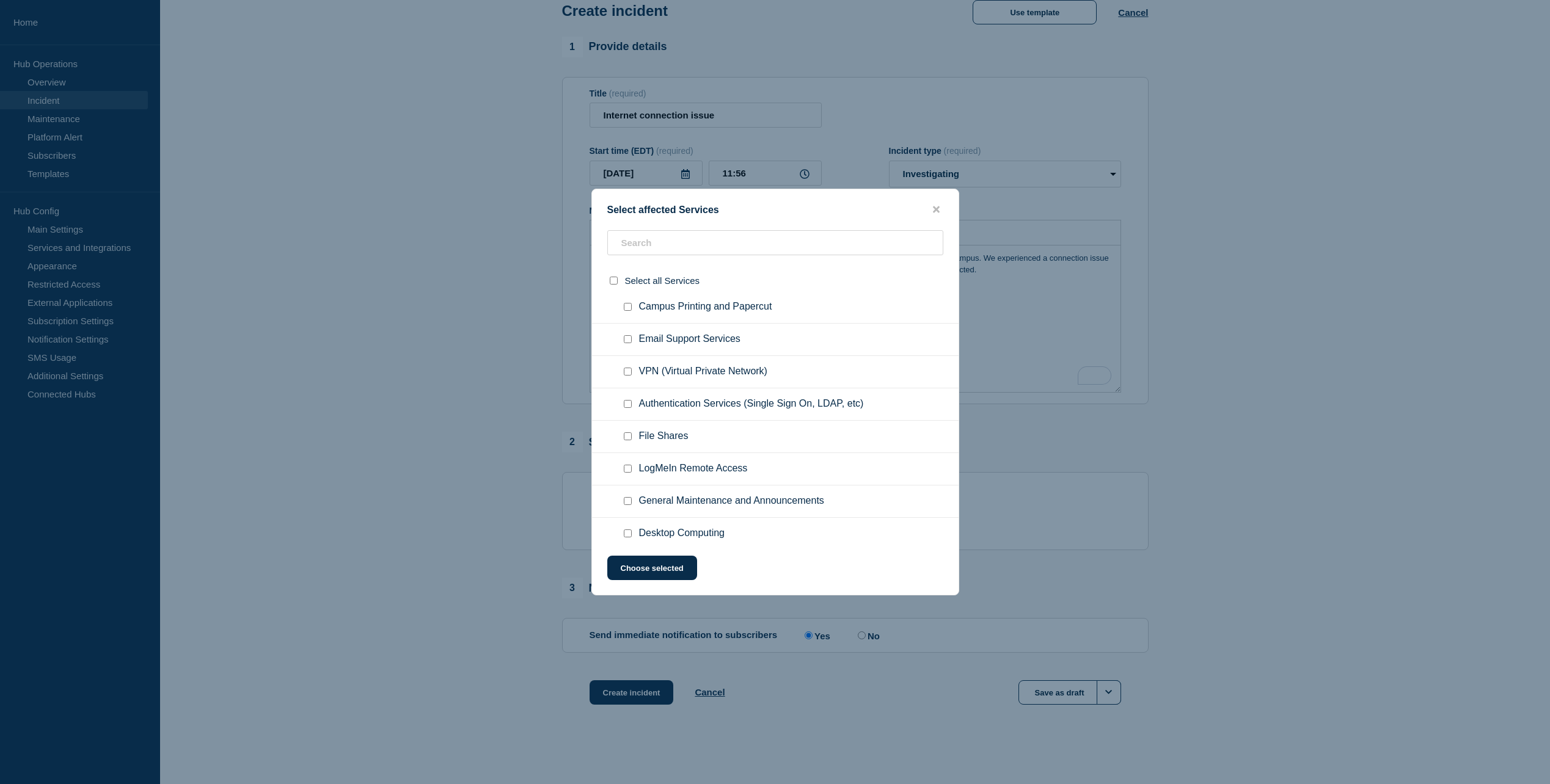
click at [630, 371] on input "VPN (Virtual Private Network) checkbox" at bounding box center [628, 371] width 8 height 8
checkbox input "true"
click at [664, 572] on button "Choose selected" at bounding box center [653, 567] width 90 height 25
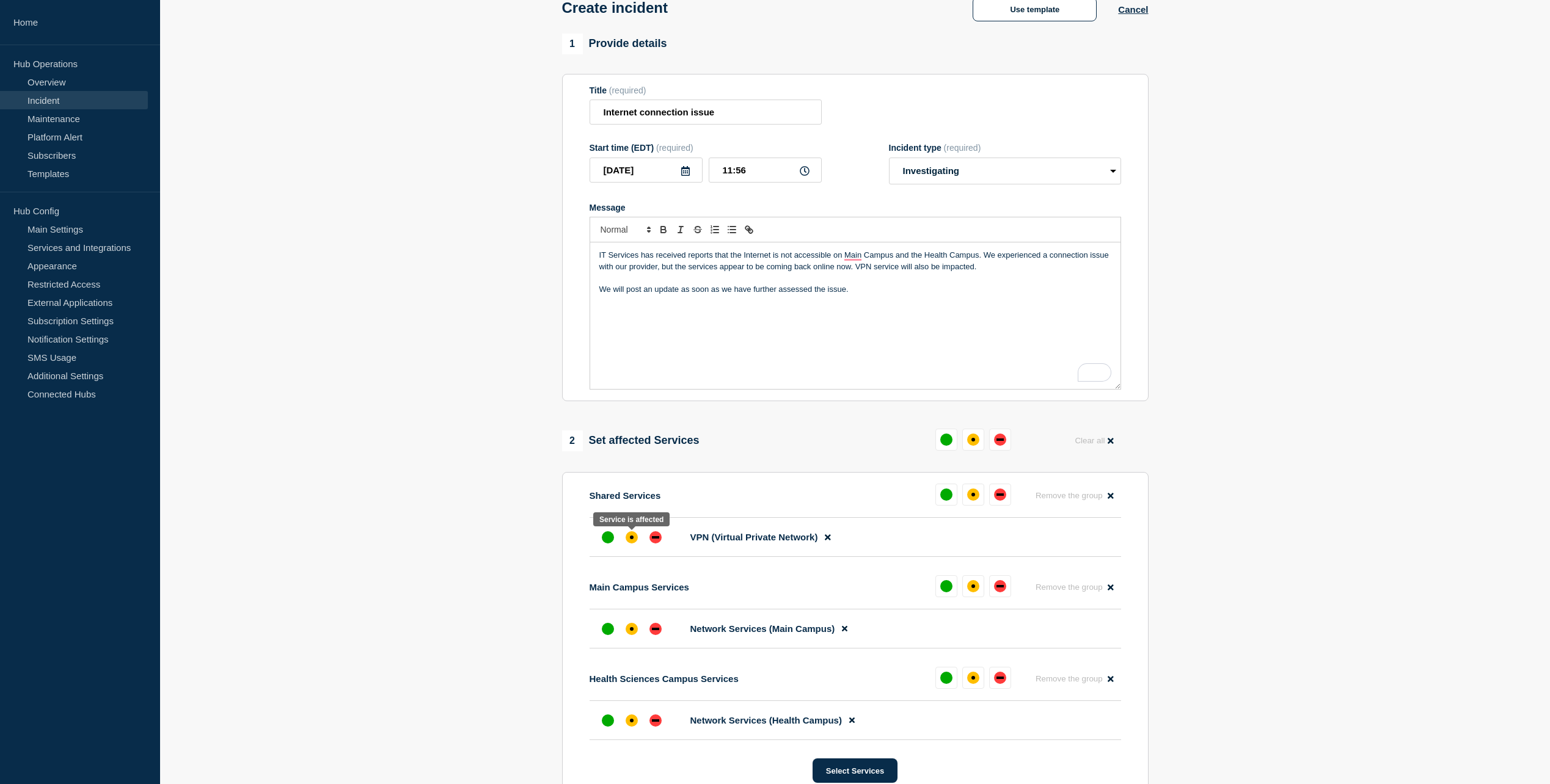
drag, startPoint x: 629, startPoint y: 541, endPoint x: 632, endPoint y: 588, distance: 47.1
click at [628, 541] on div "affected" at bounding box center [632, 537] width 12 height 12
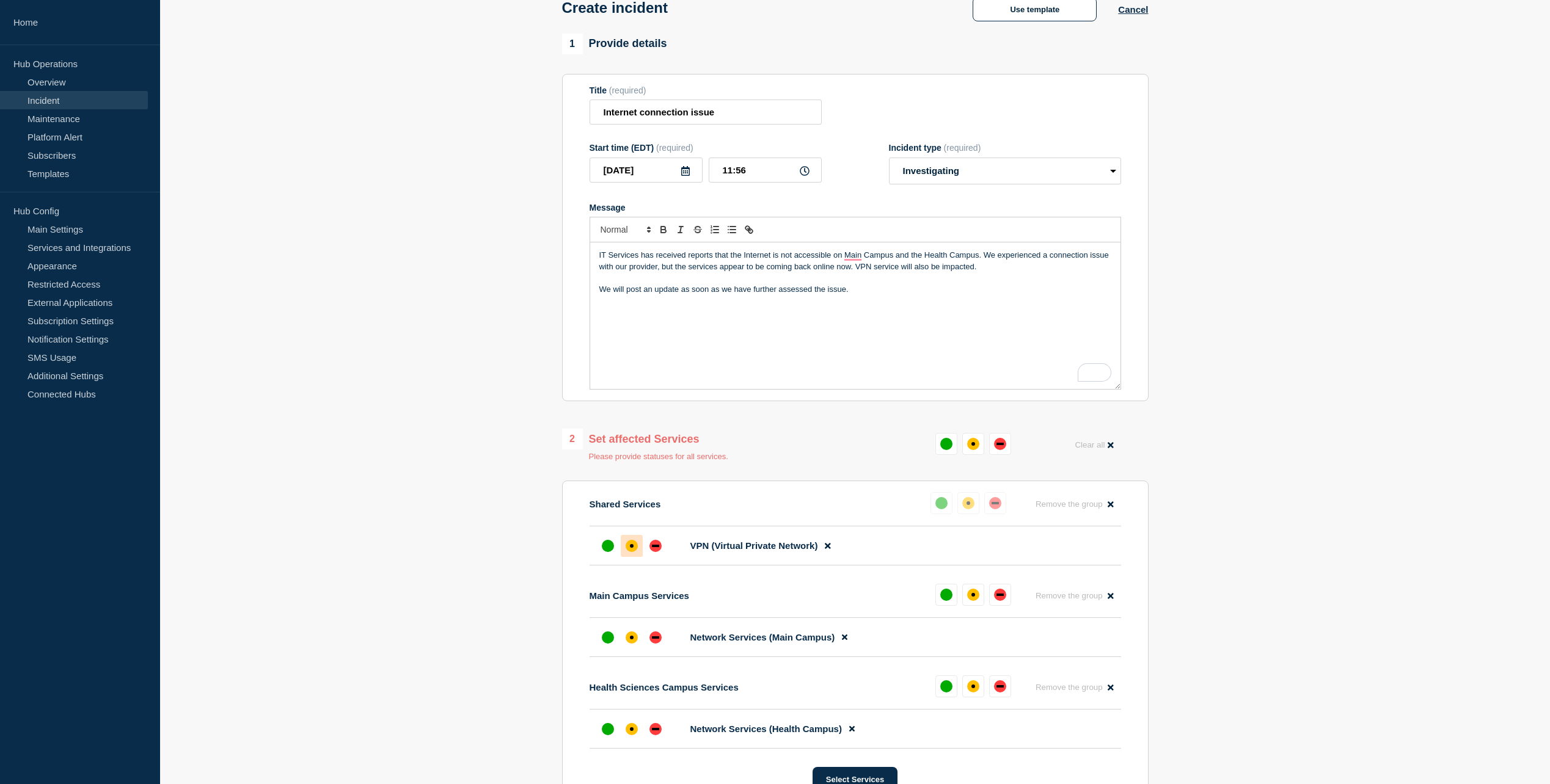
drag, startPoint x: 628, startPoint y: 639, endPoint x: 626, endPoint y: 666, distance: 27.1
click at [626, 639] on div "affected" at bounding box center [632, 637] width 12 height 12
drag, startPoint x: 639, startPoint y: 727, endPoint x: 626, endPoint y: 711, distance: 20.6
click at [637, 729] on div at bounding box center [632, 729] width 22 height 22
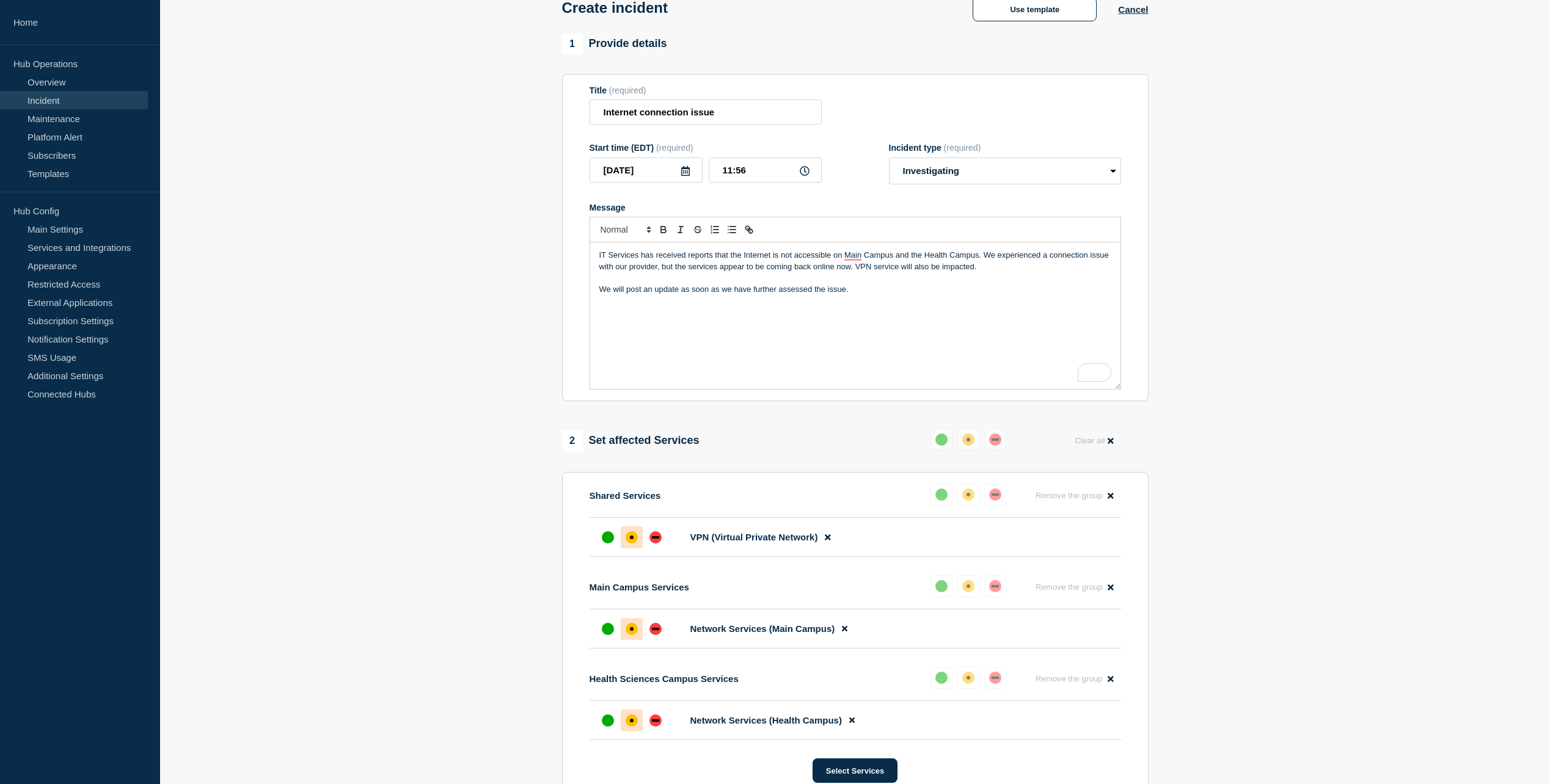
click at [904, 270] on p "IT Services has received reports that the Internet is not accessible on Main Ca…" at bounding box center [855, 260] width 512 height 23
click at [1013, 295] on p "We will post an update as soon as we have further assessed the issue." at bounding box center [855, 290] width 512 height 11
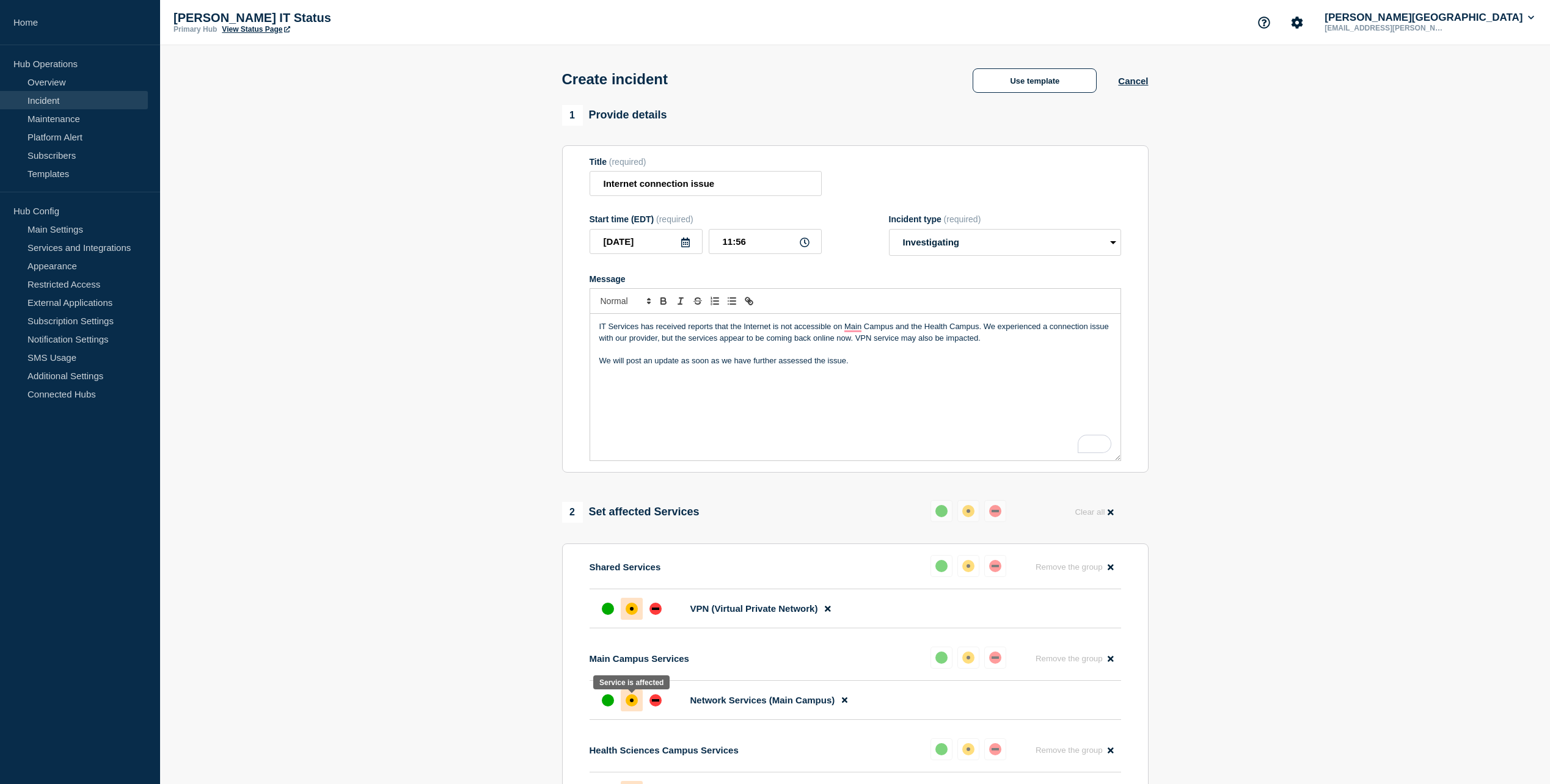
scroll to position [305, 0]
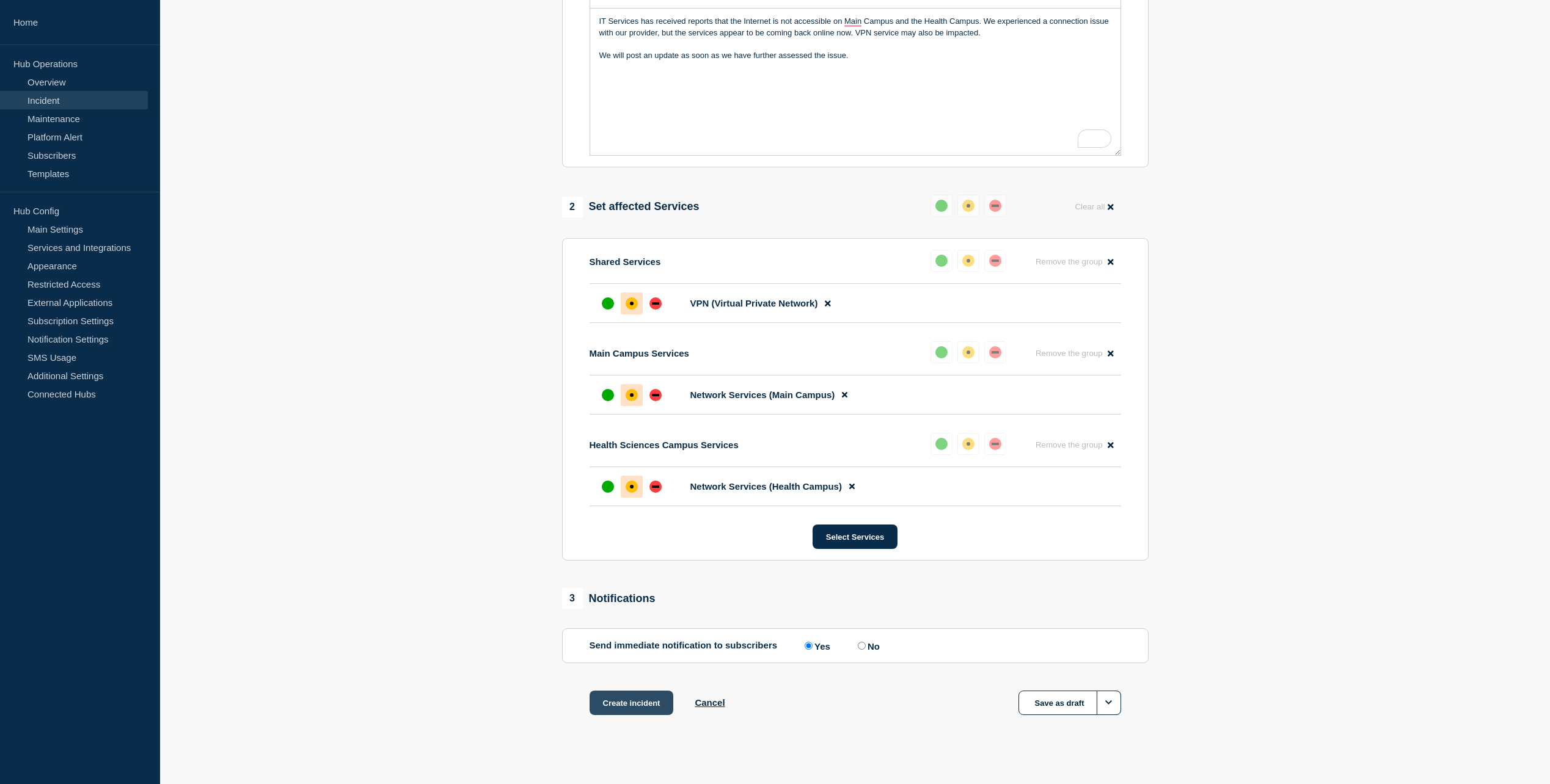
click at [633, 715] on button "Create incident" at bounding box center [632, 703] width 84 height 25
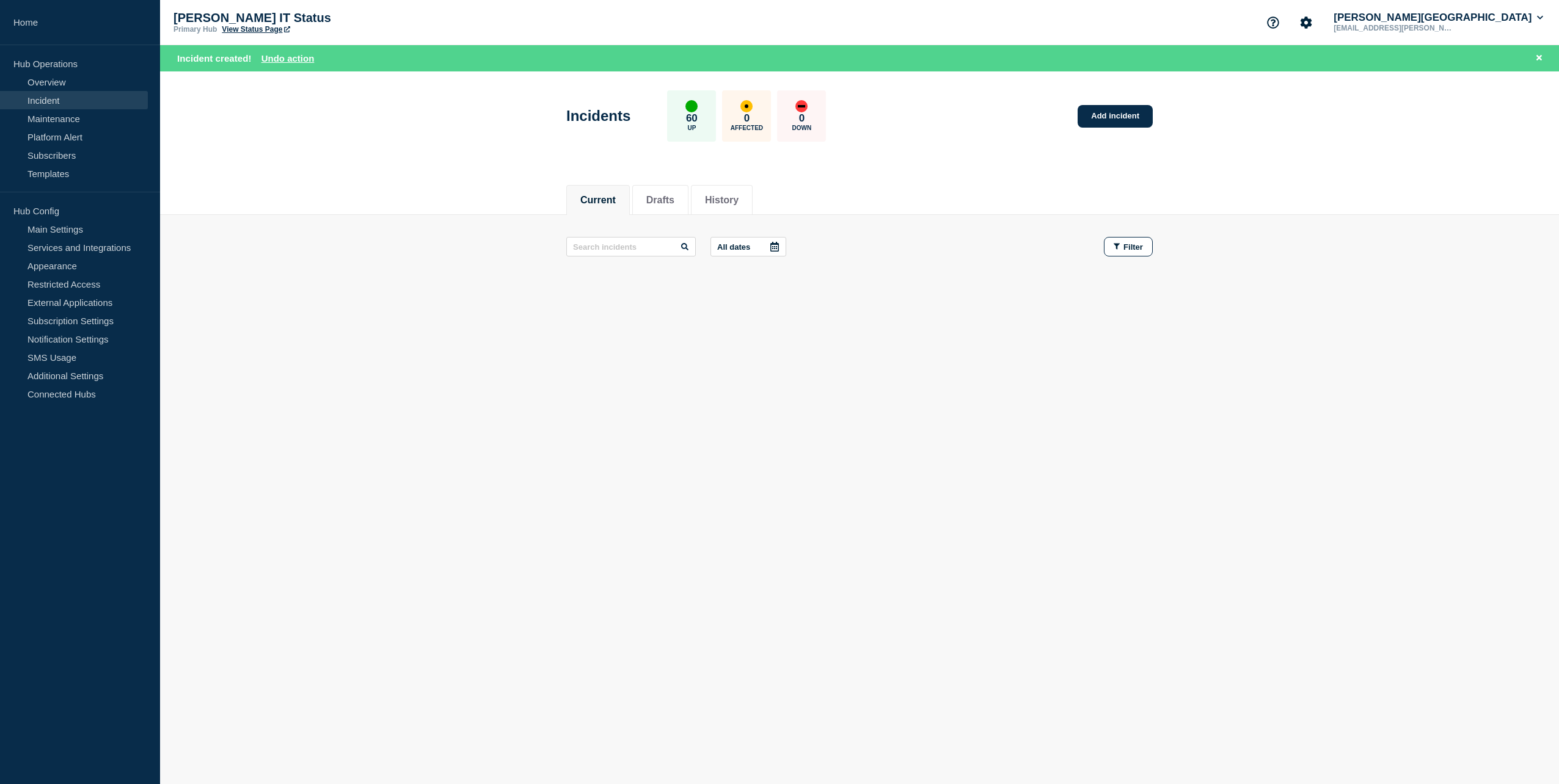
click at [323, 191] on div "Current Drafts History" at bounding box center [859, 194] width 1399 height 42
